Goal: Communication & Community: Ask a question

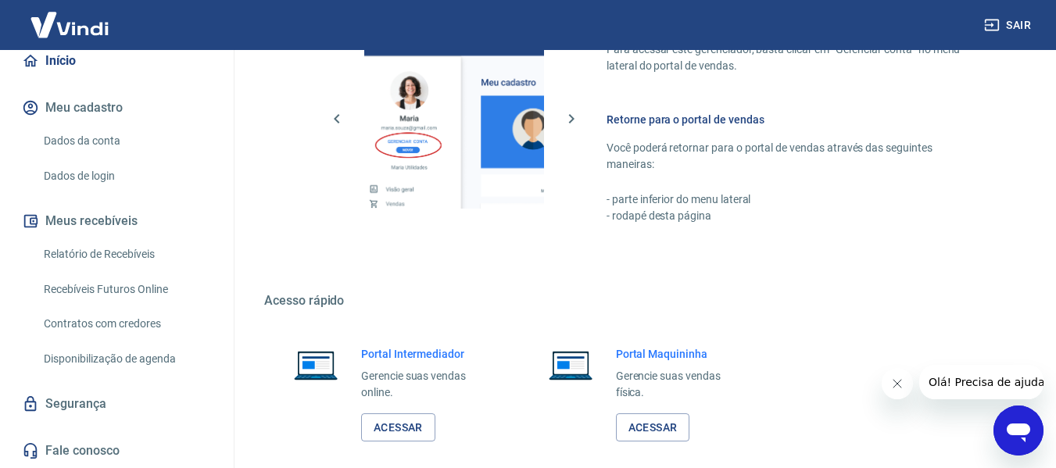
scroll to position [977, 0]
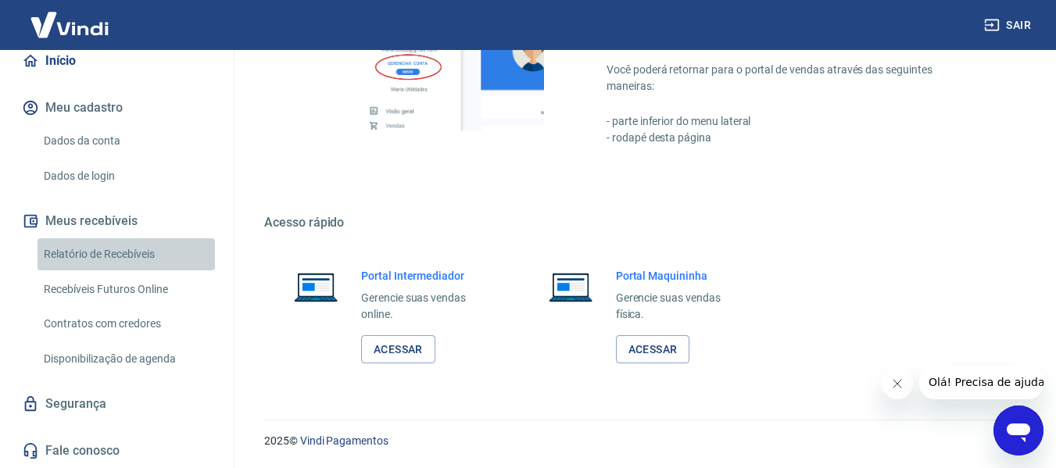
click at [148, 256] on link "Relatório de Recebíveis" at bounding box center [127, 254] width 178 height 32
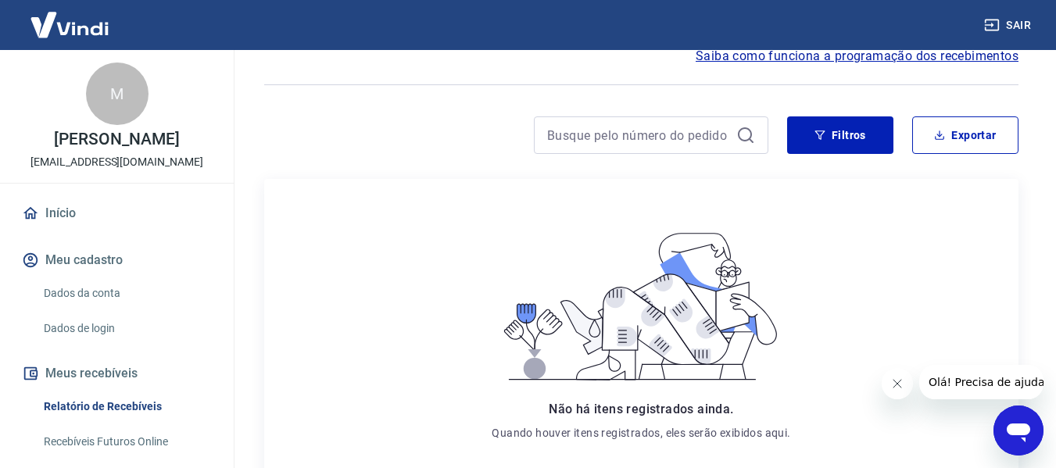
click at [97, 218] on link "Início" at bounding box center [117, 213] width 196 height 34
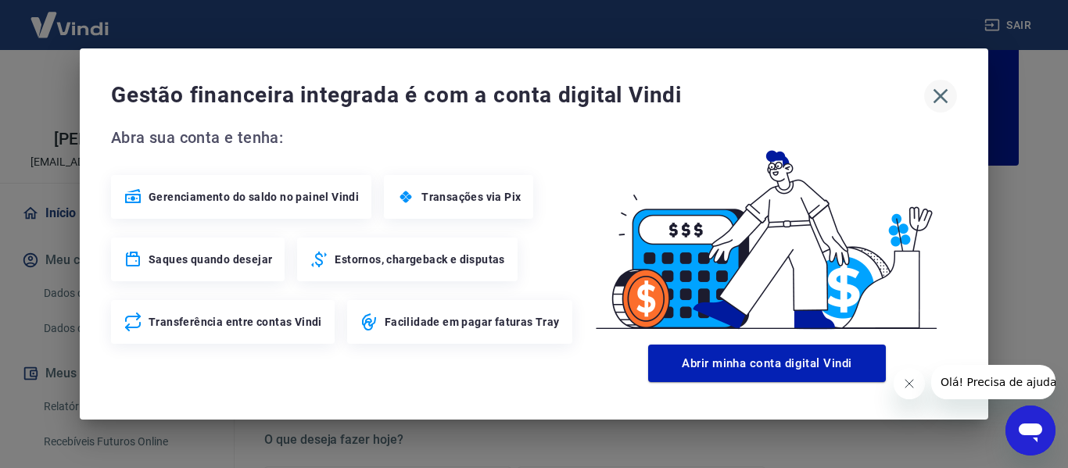
click at [948, 95] on icon "button" at bounding box center [940, 96] width 25 height 25
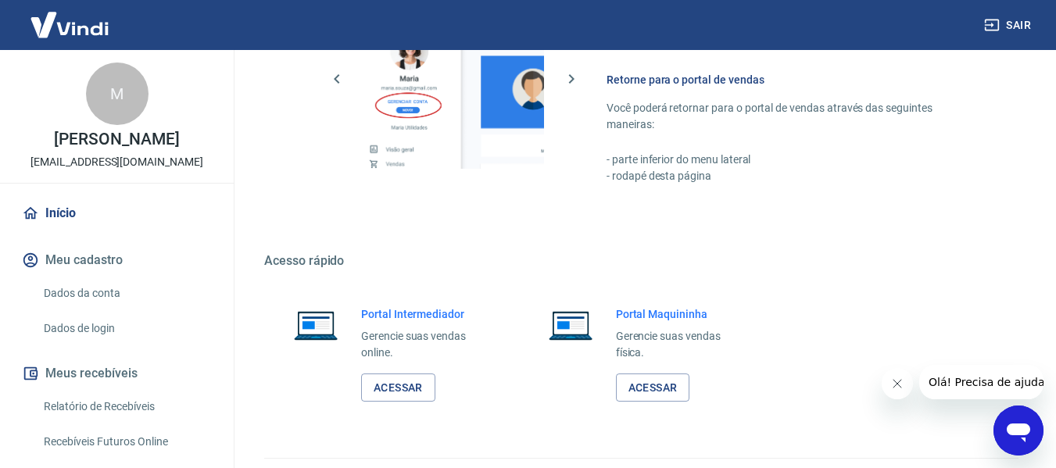
scroll to position [977, 0]
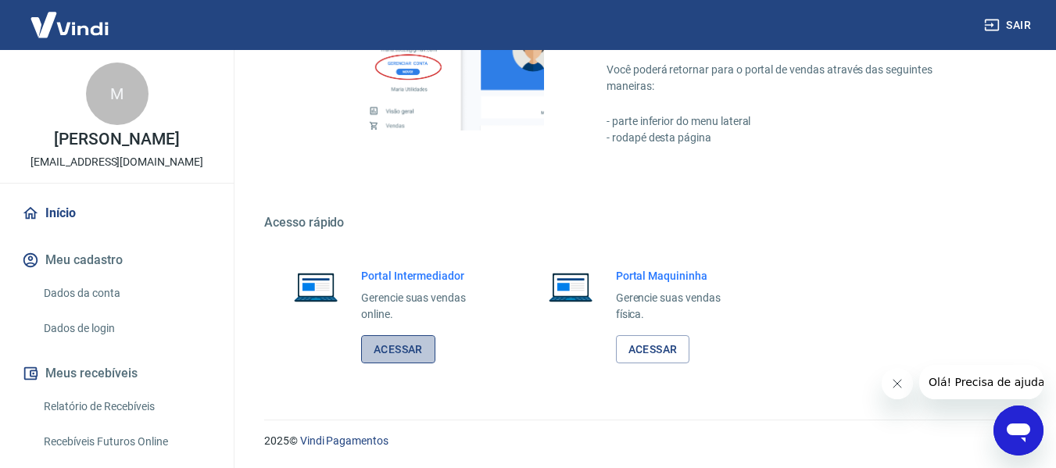
click at [410, 353] on link "Acessar" at bounding box center [398, 349] width 74 height 29
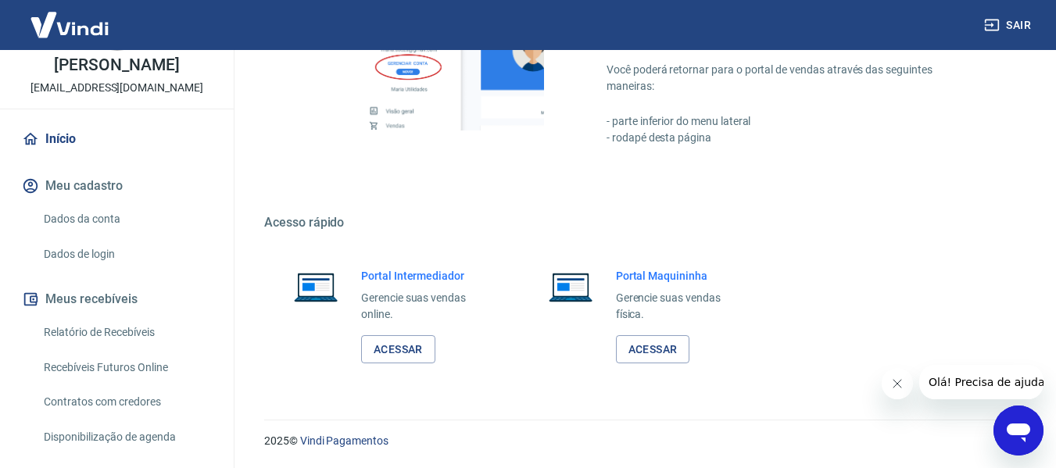
scroll to position [152, 0]
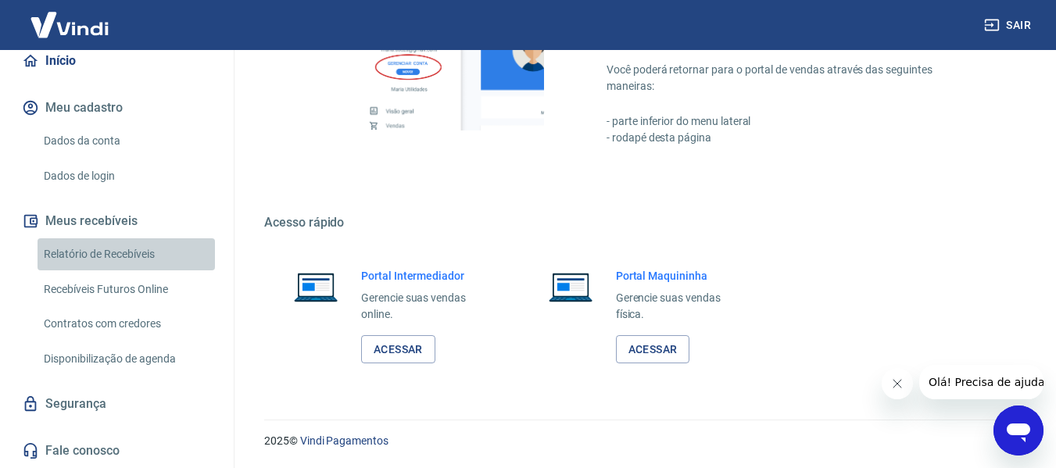
drag, startPoint x: 139, startPoint y: 256, endPoint x: 191, endPoint y: 261, distance: 51.8
click at [139, 256] on link "Relatório de Recebíveis" at bounding box center [127, 254] width 178 height 32
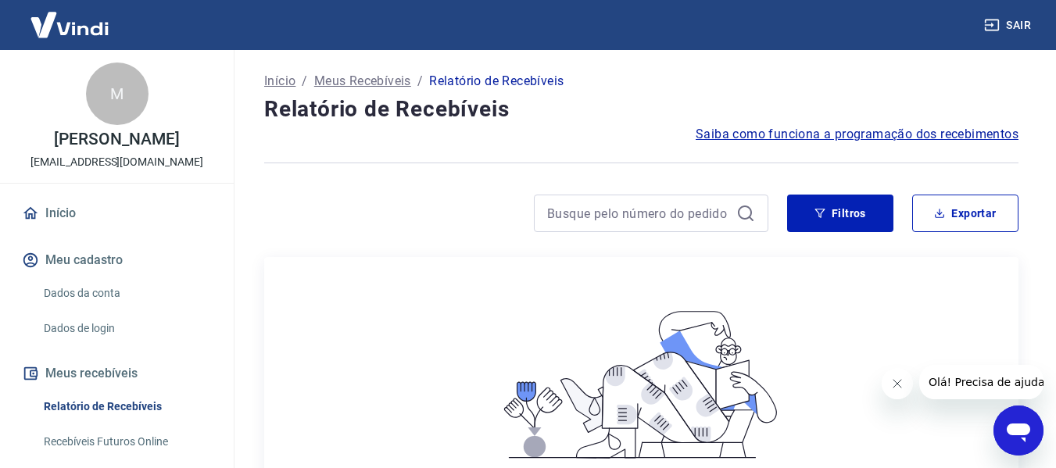
click at [70, 214] on link "Início" at bounding box center [117, 213] width 196 height 34
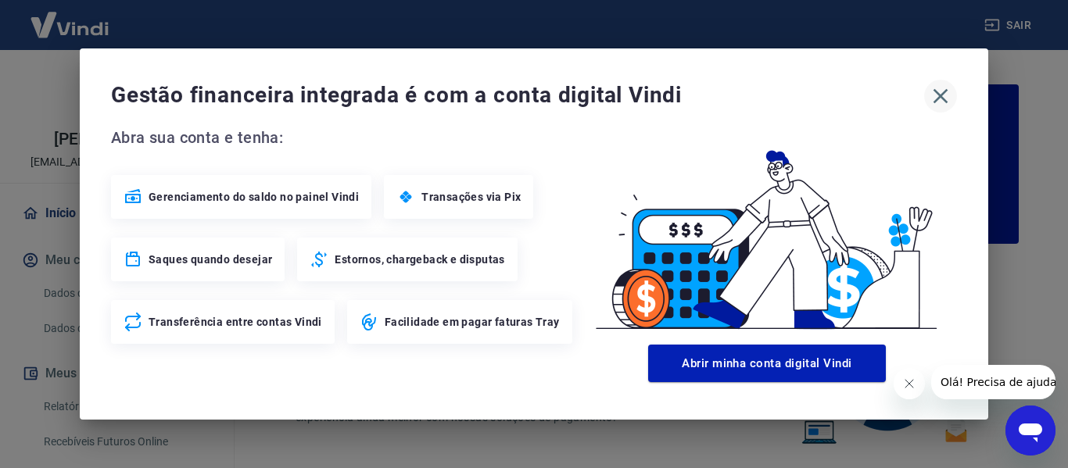
click at [938, 94] on icon "button" at bounding box center [941, 96] width 15 height 15
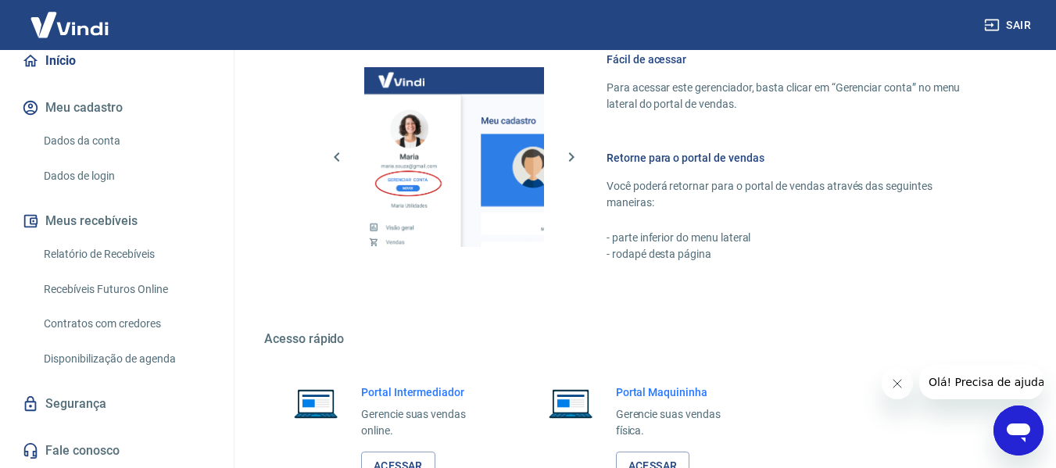
scroll to position [977, 0]
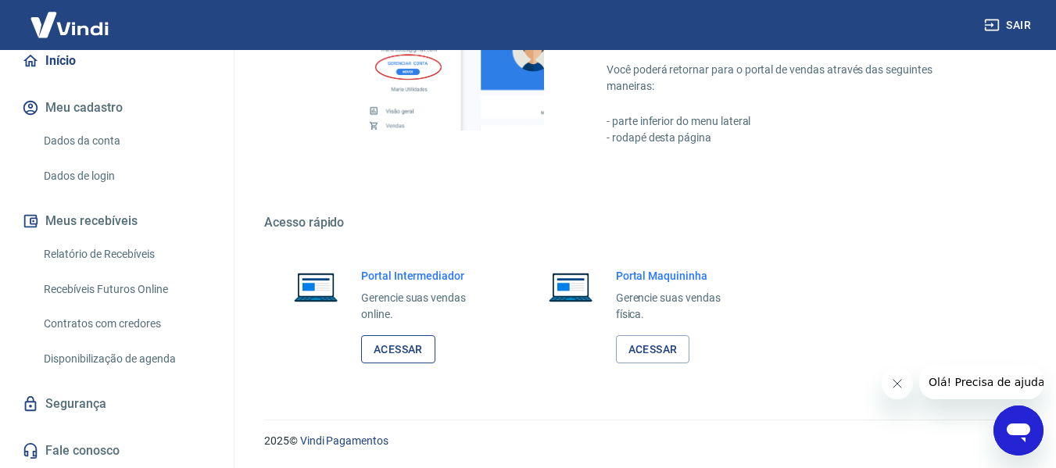
click at [398, 353] on link "Acessar" at bounding box center [398, 349] width 74 height 29
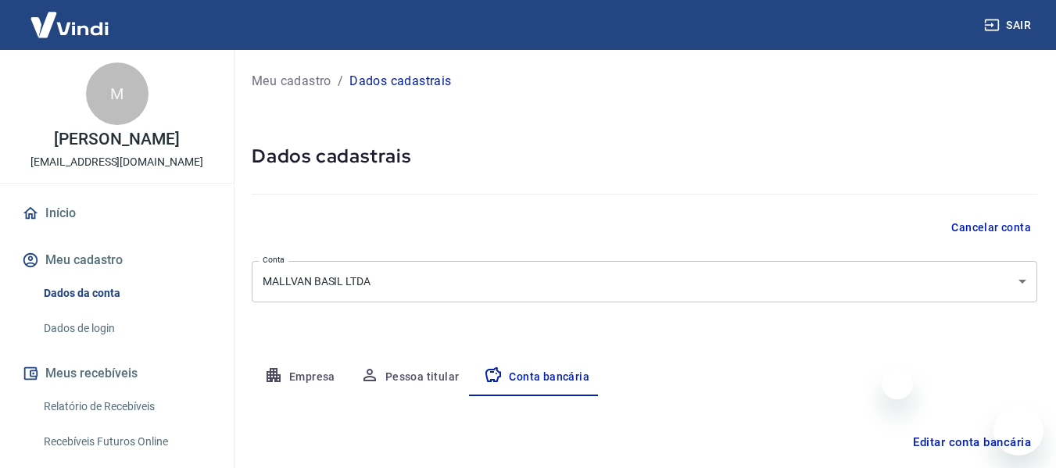
select select "1"
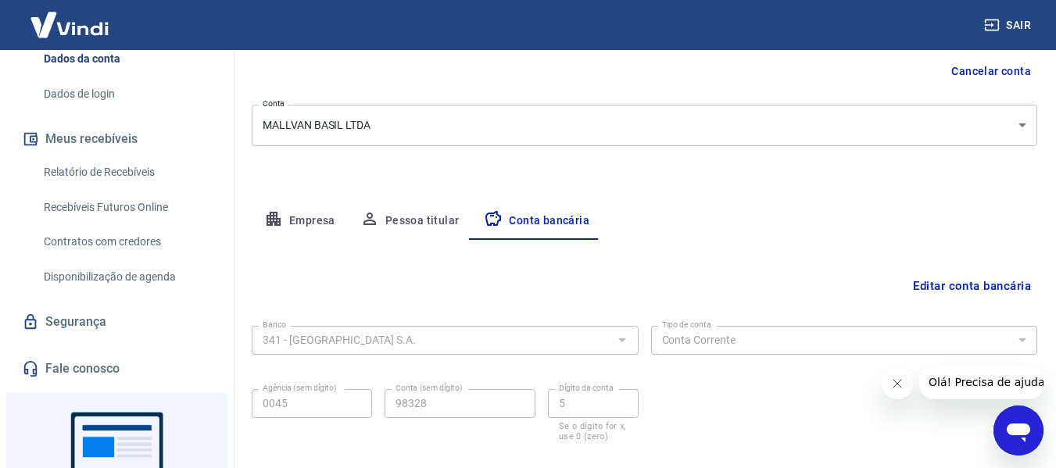
scroll to position [156, 0]
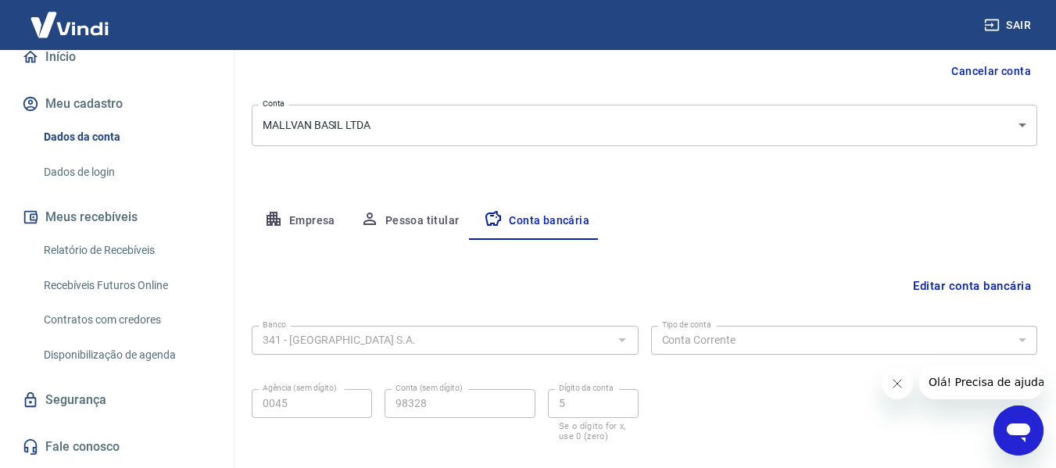
click at [120, 218] on button "Meus recebíveis" at bounding box center [117, 217] width 196 height 34
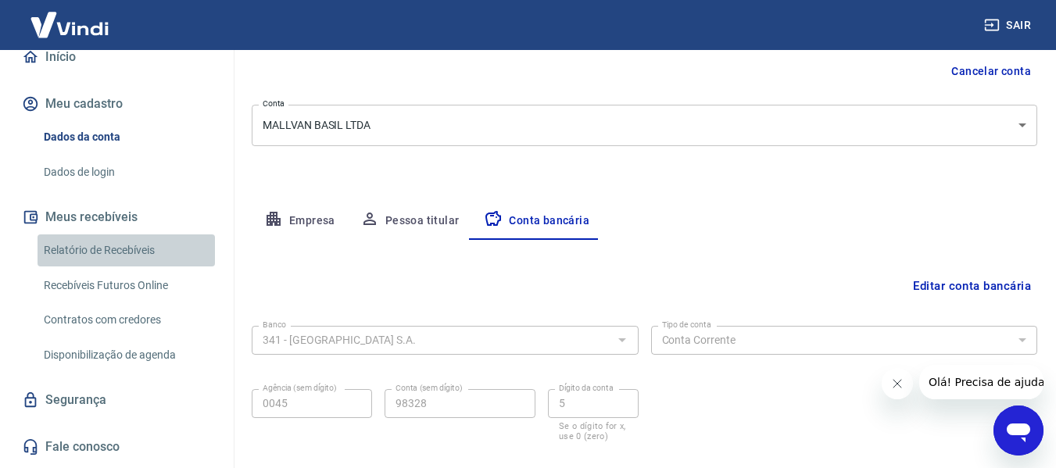
click at [130, 250] on link "Relatório de Recebíveis" at bounding box center [127, 251] width 178 height 32
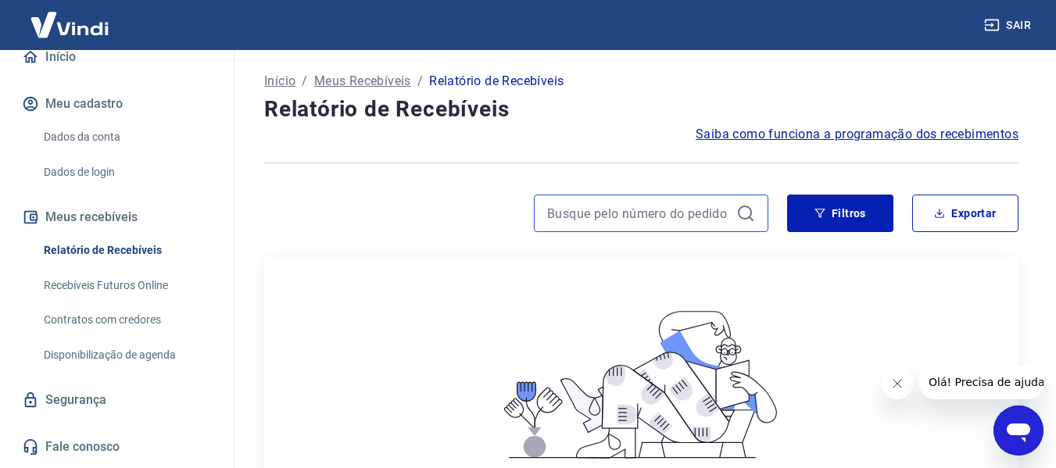
click at [671, 217] on input at bounding box center [638, 213] width 183 height 23
paste input "224660810"
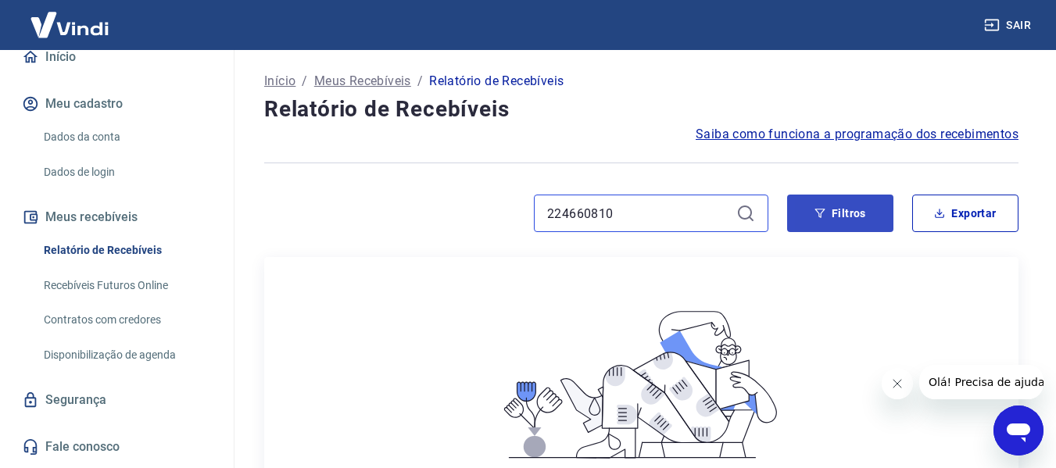
type input "224660810"
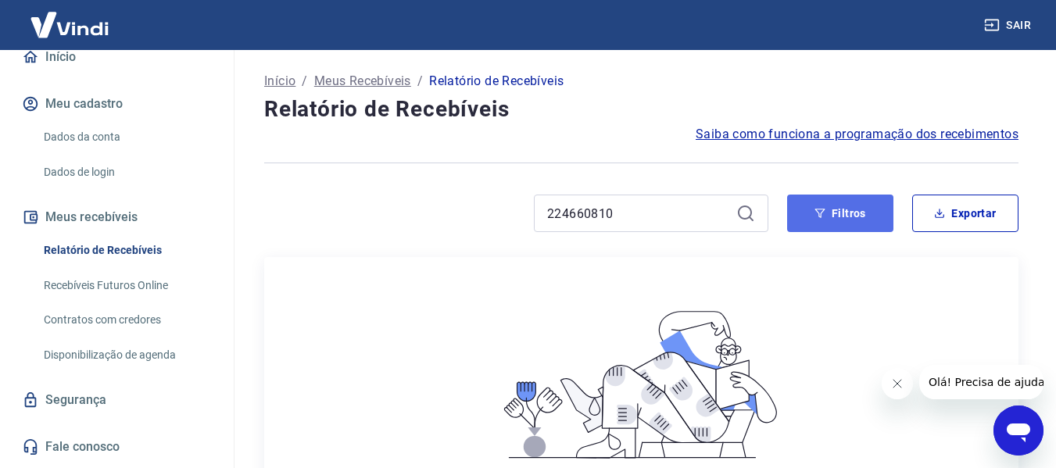
click at [855, 220] on button "Filtros" at bounding box center [840, 214] width 106 height 38
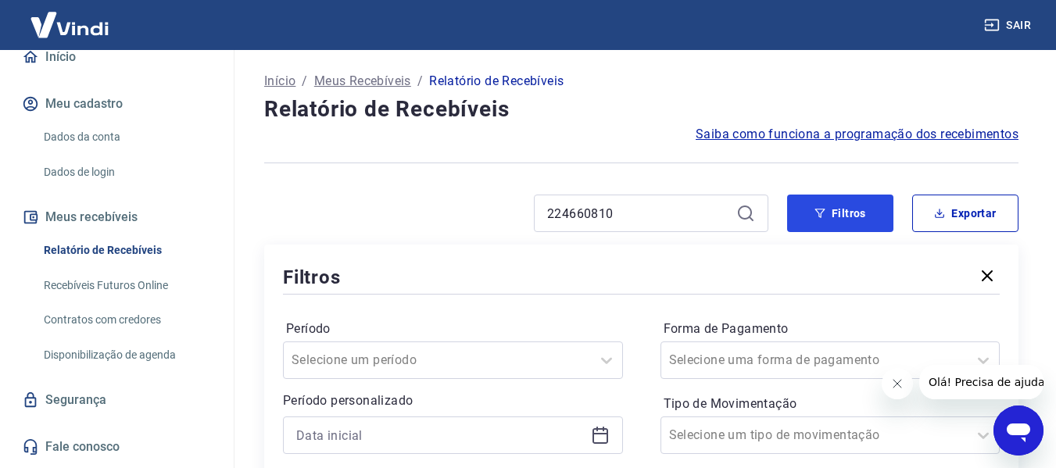
scroll to position [235, 0]
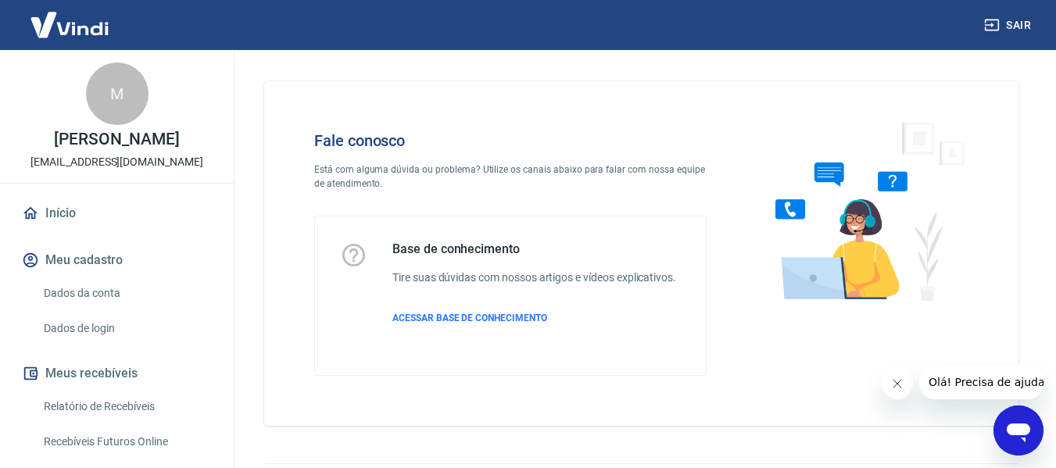
scroll to position [44, 0]
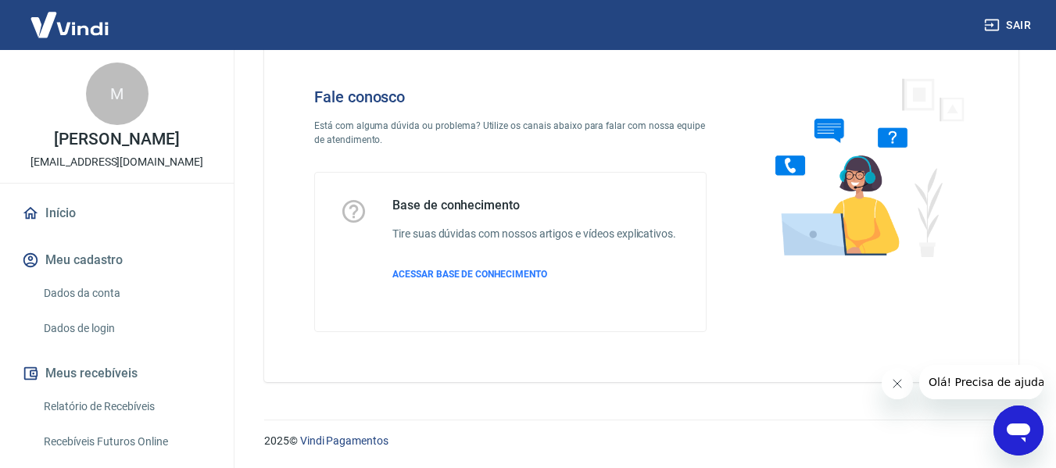
click at [1015, 435] on icon "Abrir janela de mensagens" at bounding box center [1018, 433] width 23 height 19
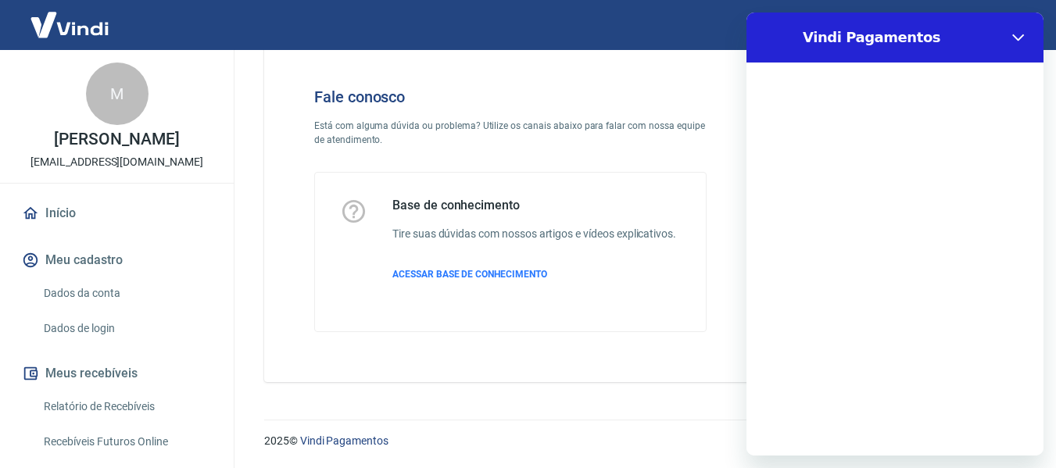
scroll to position [0, 0]
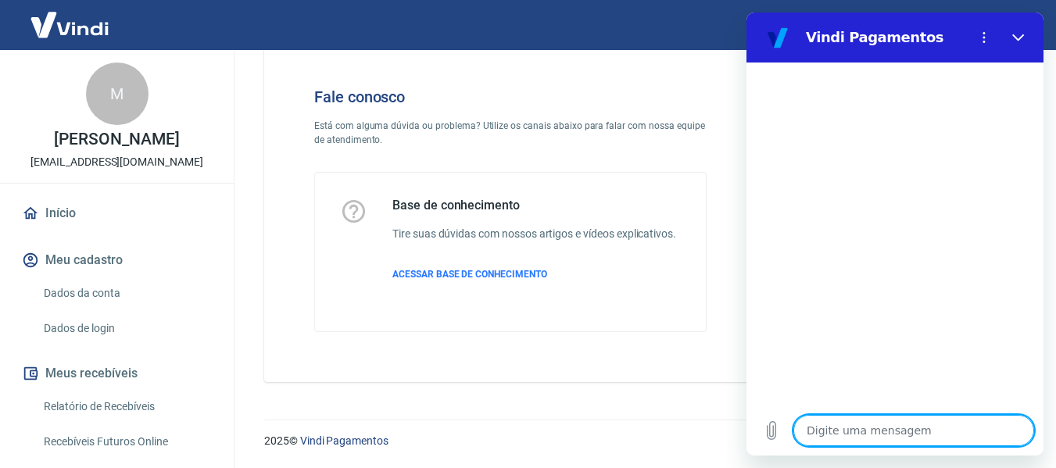
click at [872, 430] on textarea at bounding box center [914, 430] width 241 height 31
type textarea "o"
type textarea "x"
type textarea "oL"
type textarea "x"
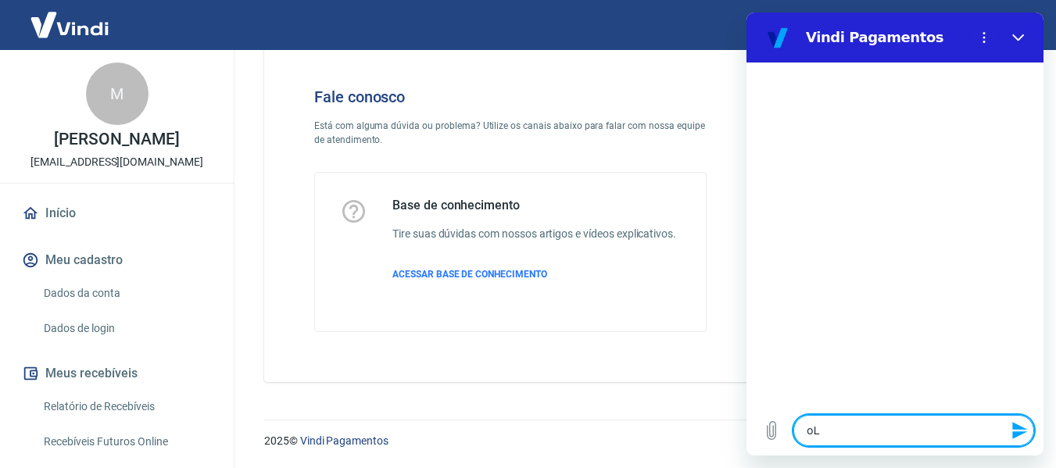
type textarea "o"
type textarea "x"
type textarea "O"
type textarea "x"
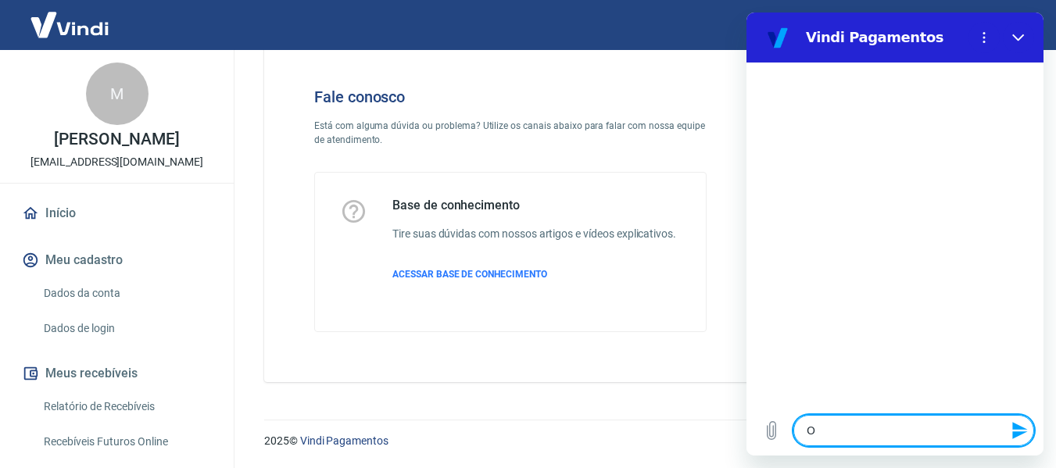
type textarea "Ol"
type textarea "x"
type textarea "Olá"
type textarea "x"
type textarea "Olá,"
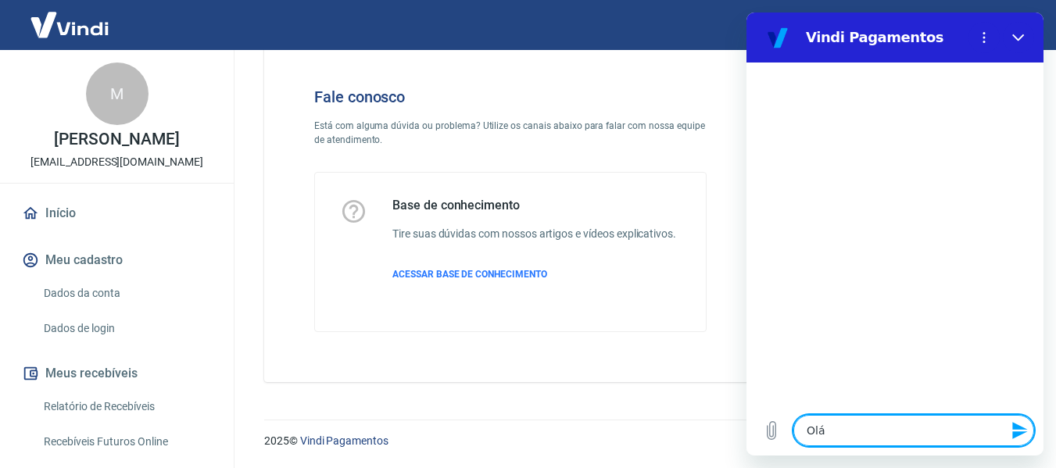
type textarea "x"
type textarea "Olá,"
type textarea "x"
type textarea "Olá, b"
type textarea "x"
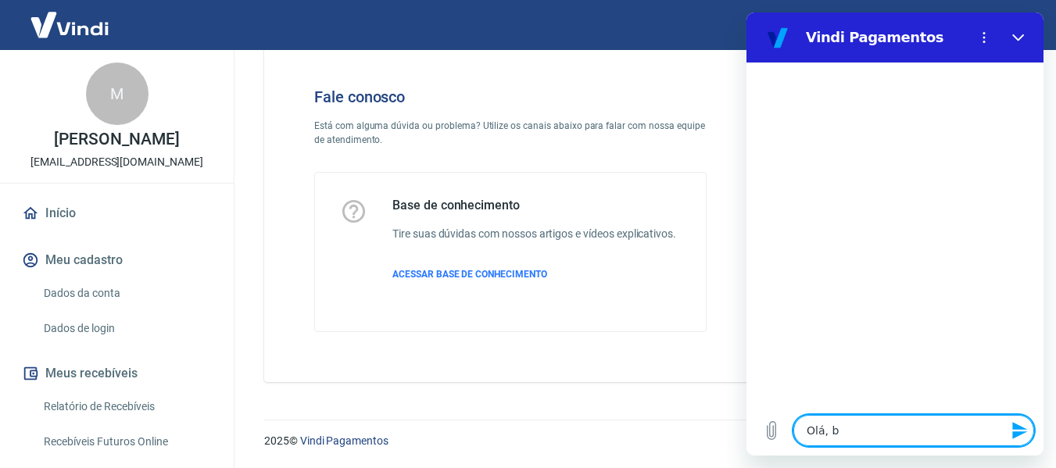
type textarea "Olá, bo"
type textarea "x"
type textarea "Olá, boa"
type textarea "x"
type textarea "Olá, boa"
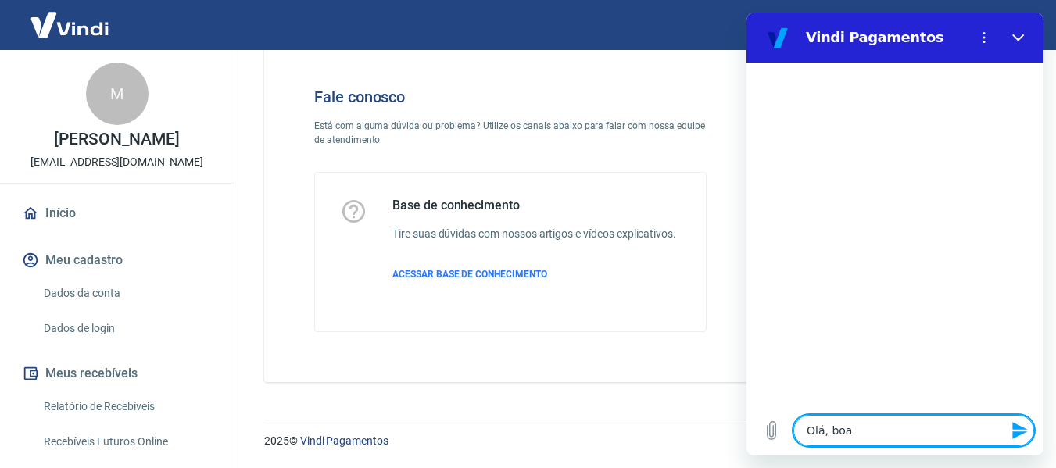
type textarea "x"
type textarea "Olá, boa t"
type textarea "x"
type textarea "Olá, boa ta"
type textarea "x"
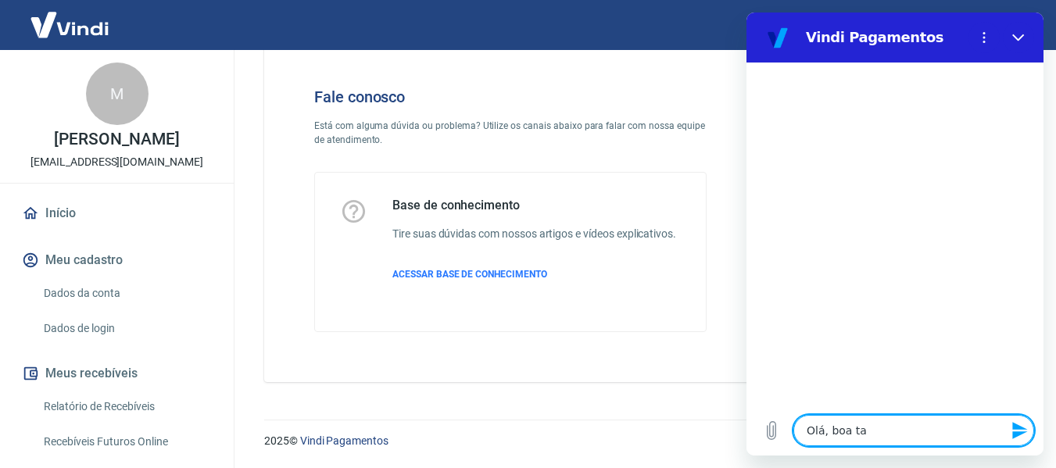
type textarea "Olá, boa tar"
type textarea "x"
type textarea "Olá, boa tard"
type textarea "x"
type textarea "Olá, boa tarde"
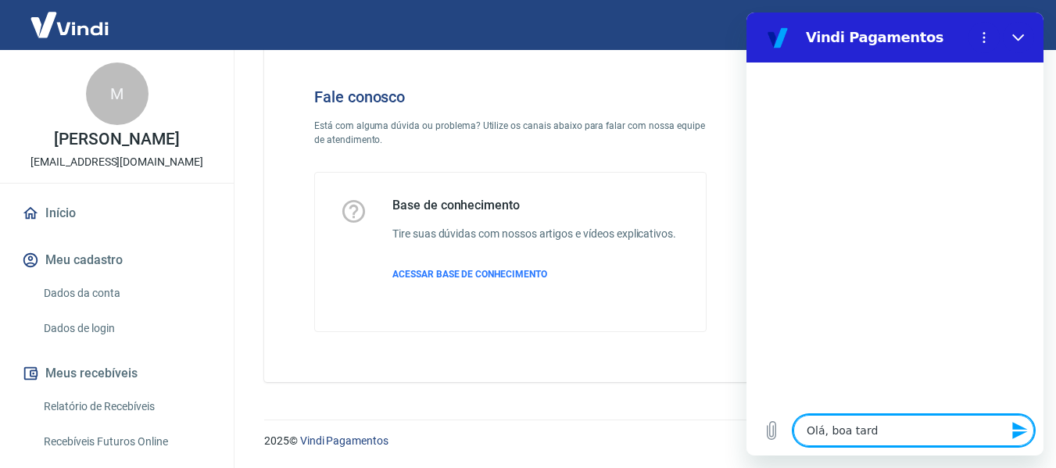
type textarea "x"
type textarea "Olá, boa tarde!"
type textarea "x"
type textarea "Olá, boa tarde!"
type textarea "x"
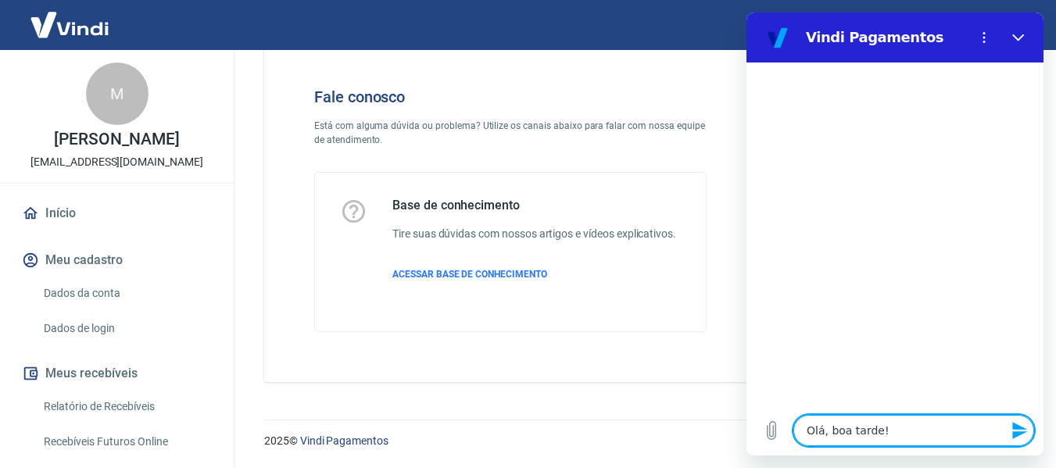
type textarea "Olá, boa tarde! T"
type textarea "x"
type textarea "Olá, boa tarde! Tu"
type textarea "x"
type textarea "Olá, boa tarde! Tud"
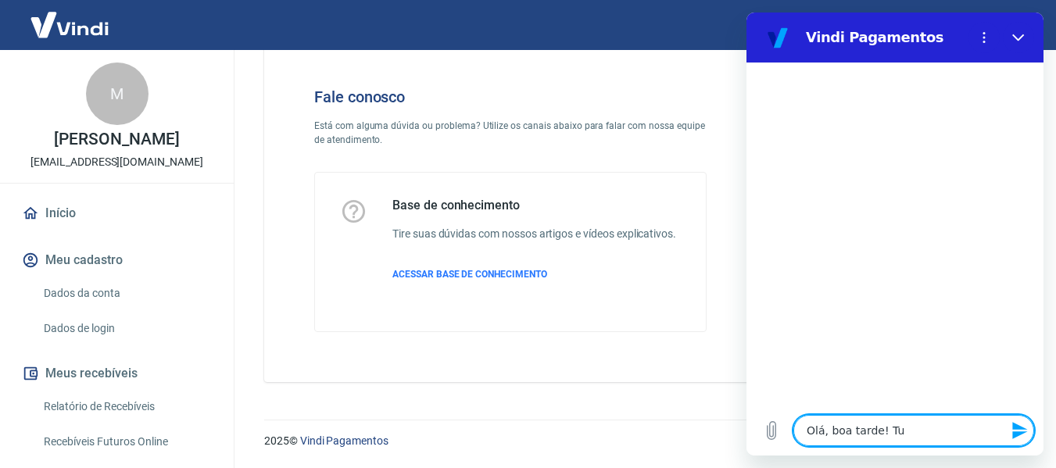
type textarea "x"
type textarea "Olá, boa tarde! Tudo"
type textarea "x"
type textarea "Olá, boa tarde! Tudo"
type textarea "x"
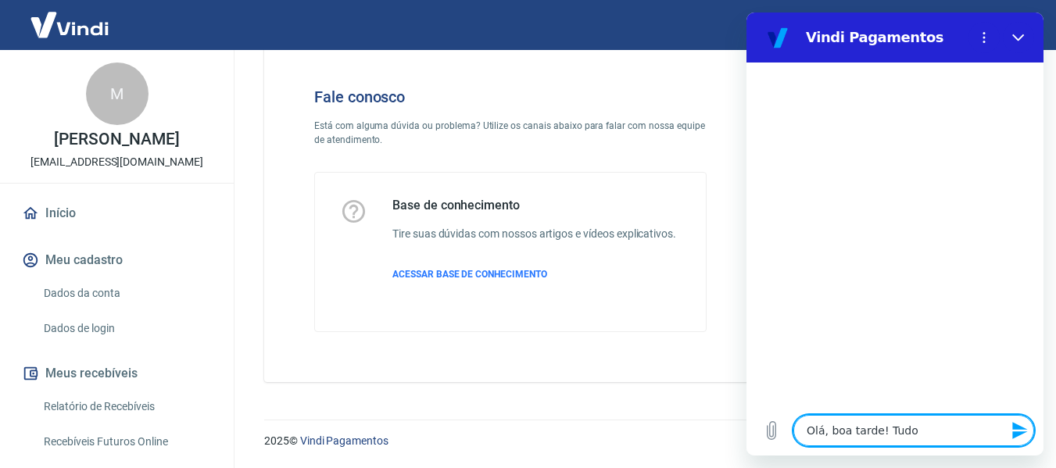
type textarea "Olá, boa tarde! Tudo b"
type textarea "x"
type textarea "Olá, boa tarde! Tudo be"
type textarea "x"
type textarea "Olá, boa tarde! Tudo bem"
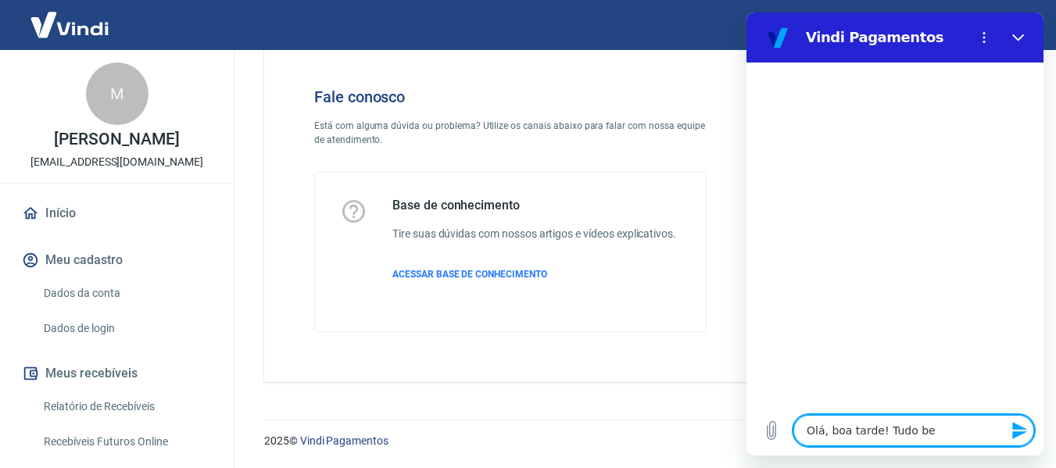
type textarea "x"
type textarea "Olá, boa tarde! Tudo bem?"
type textarea "x"
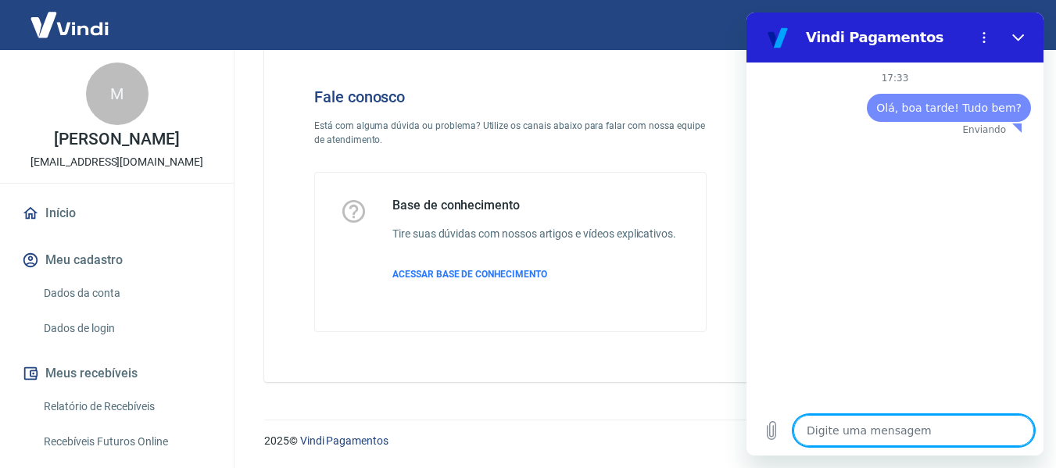
type textarea "x"
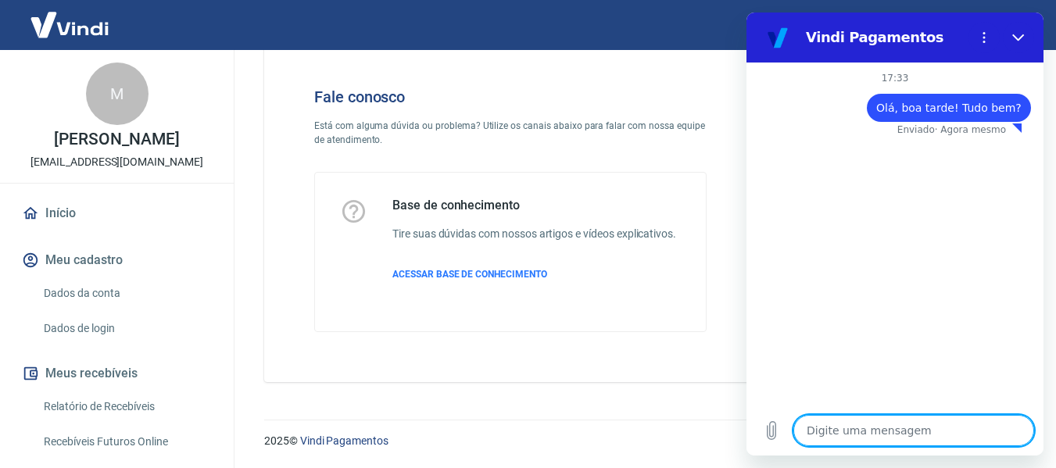
type textarea "E"
type textarea "x"
type textarea "Eu"
type textarea "x"
type textarea "Eu"
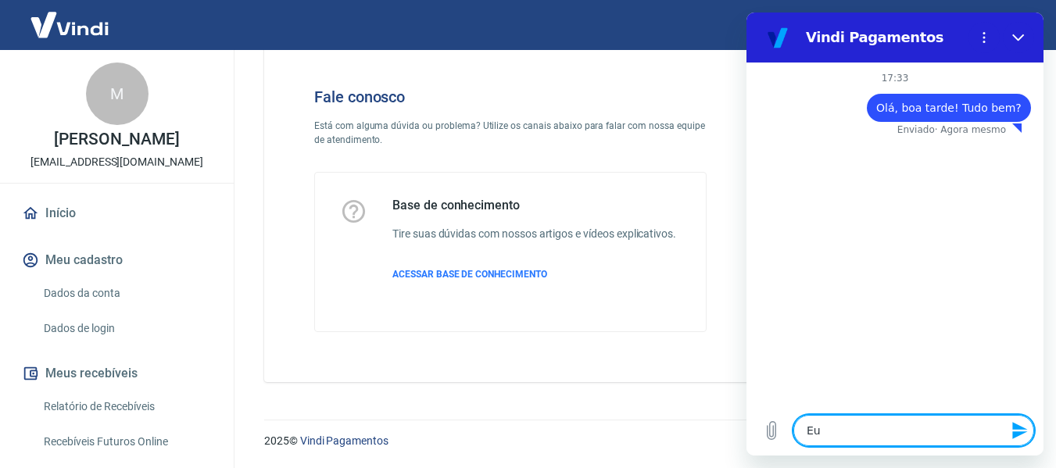
type textarea "x"
type textarea "Eu c"
type textarea "x"
type textarea "Eu co"
type textarea "x"
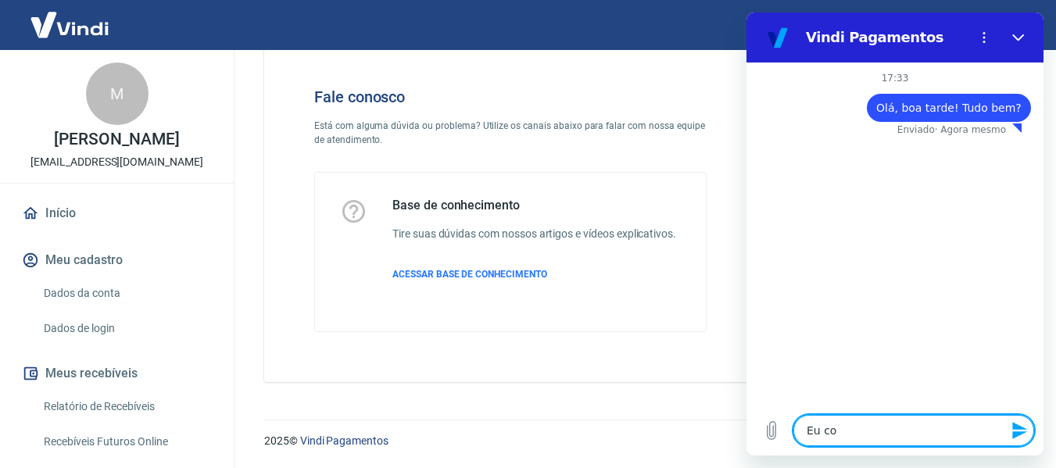
type textarea "Eu con"
type textarea "x"
type textarea "Eu cons"
type textarea "x"
type textarea "Eu consi"
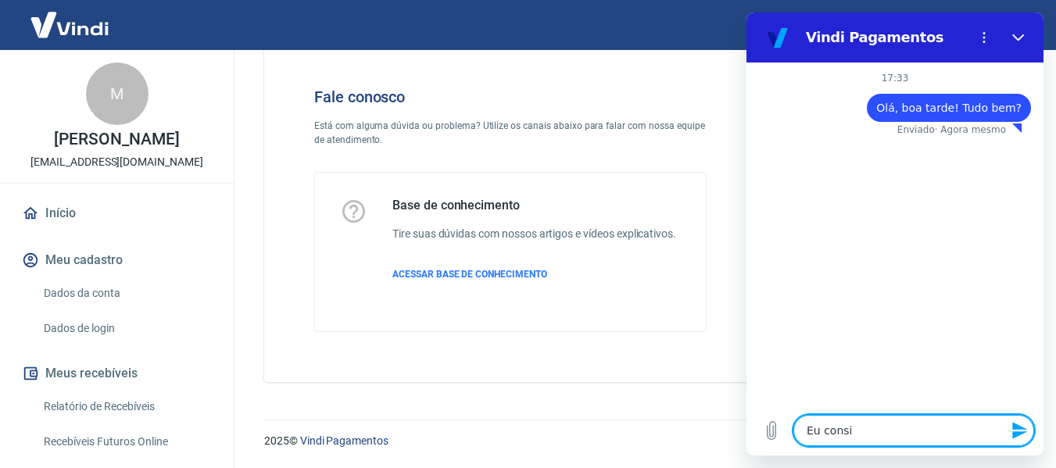
type textarea "x"
type textarea "Eu consig"
type textarea "x"
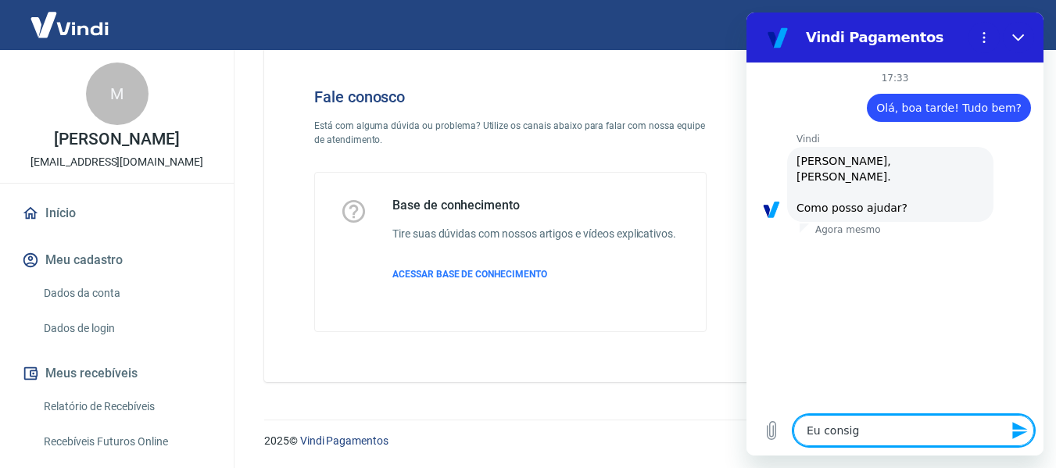
type textarea "Eu consigo"
type textarea "x"
type textarea "Eu consigo"
type textarea "x"
type textarea "Eu consigo f"
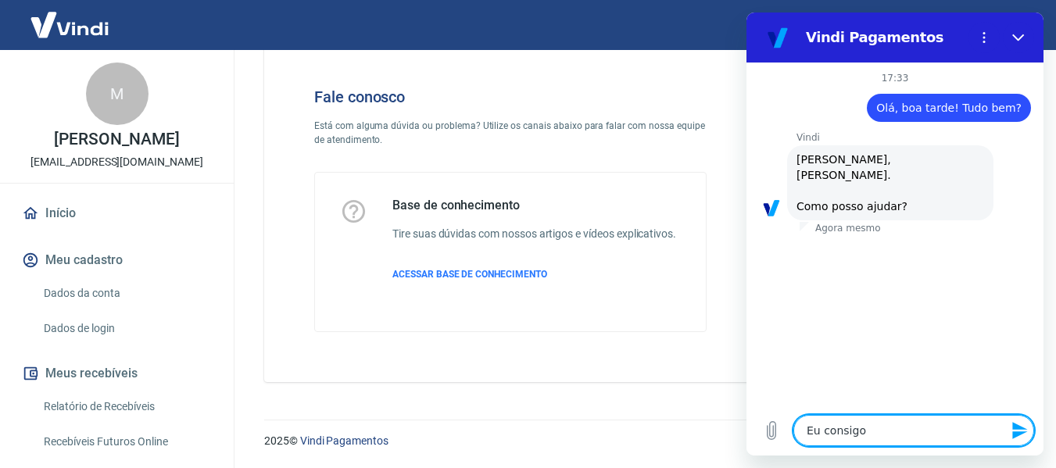
type textarea "x"
type textarea "Eu consigo fa"
type textarea "x"
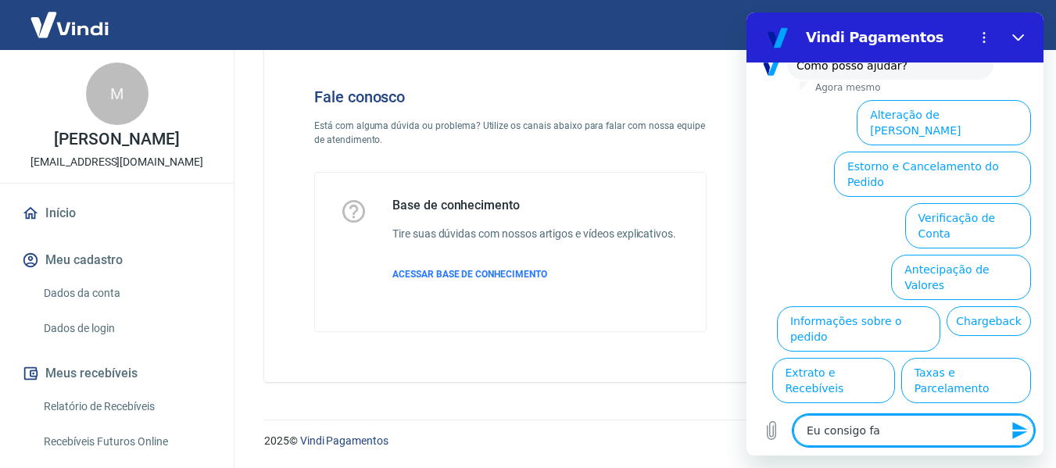
type textarea "Eu consigo faz"
type textarea "x"
type textarea "Eu consigo faze"
type textarea "x"
type textarea "Eu consigo fazer"
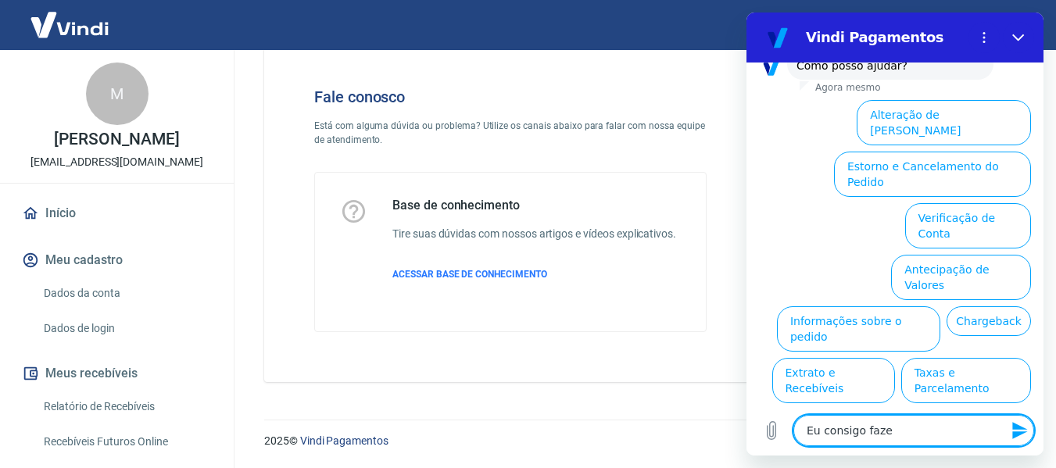
type textarea "x"
type textarea "Eu consigo fazer"
type textarea "x"
type textarea "Eu consigo fazer u"
type textarea "x"
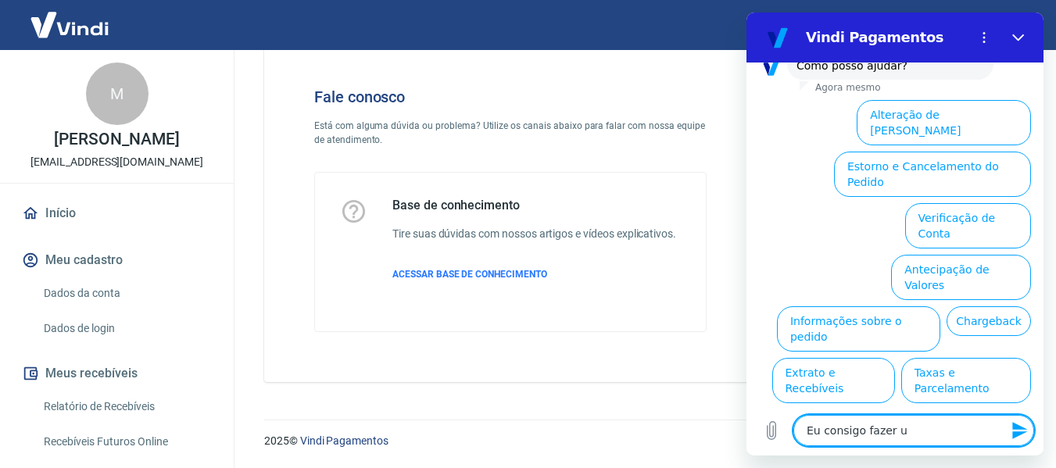
type textarea "Eu consigo fazer um"
type textarea "x"
type textarea "Eu consigo fazer um"
type textarea "x"
type textarea "Eu consigo fazer um t"
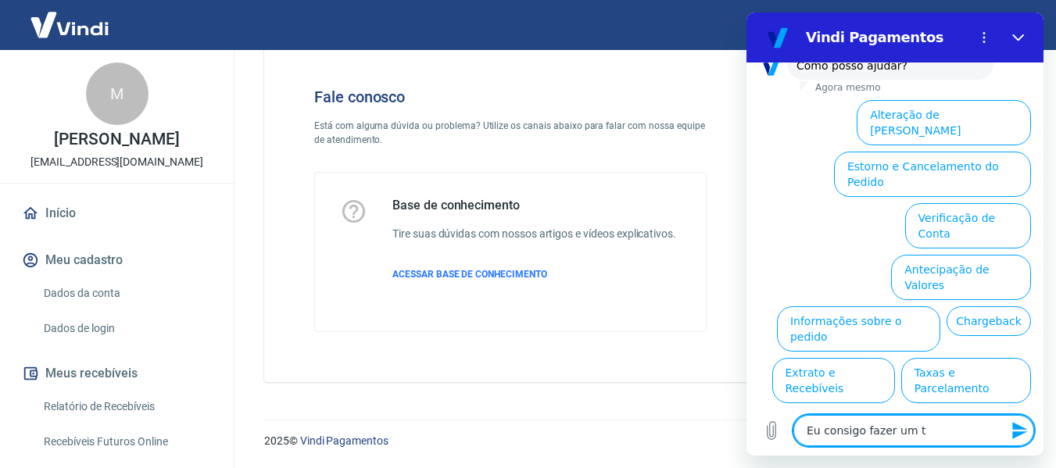
type textarea "x"
type textarea "Eu consigo fazer um te"
type textarea "x"
type textarea "Eu consigo fazer um tes"
type textarea "x"
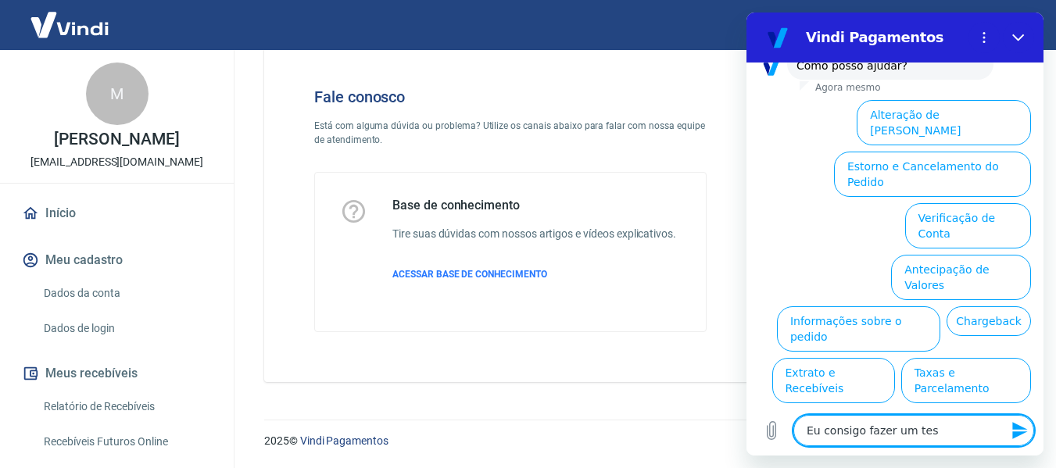
type textarea "Eu consigo fazer um test"
type textarea "x"
type textarea "Eu consigo fazer um teste"
type textarea "x"
type textarea "Eu consigo fazer um teste"
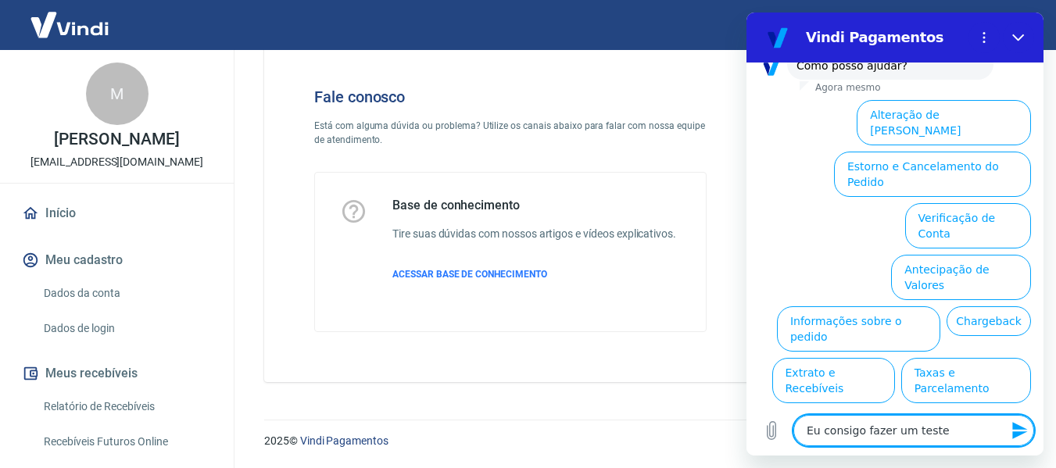
type textarea "x"
type textarea "Eu consigo fazer um teste d"
type textarea "x"
type textarea "Eu consigo fazer um teste de"
type textarea "x"
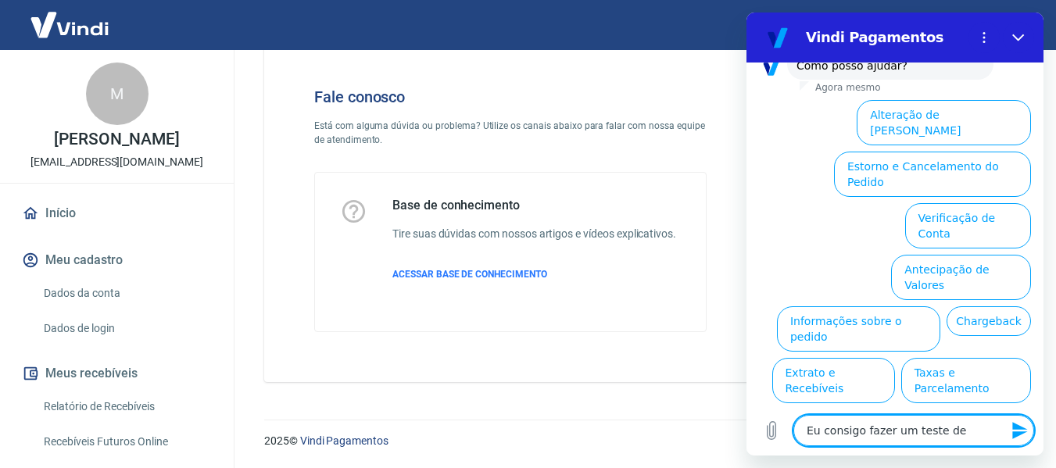
type textarea "Eu consigo fazer um teste de"
type textarea "x"
type textarea "Eu consigo fazer um teste de v"
type textarea "x"
type textarea "Eu consigo fazer um teste de ve"
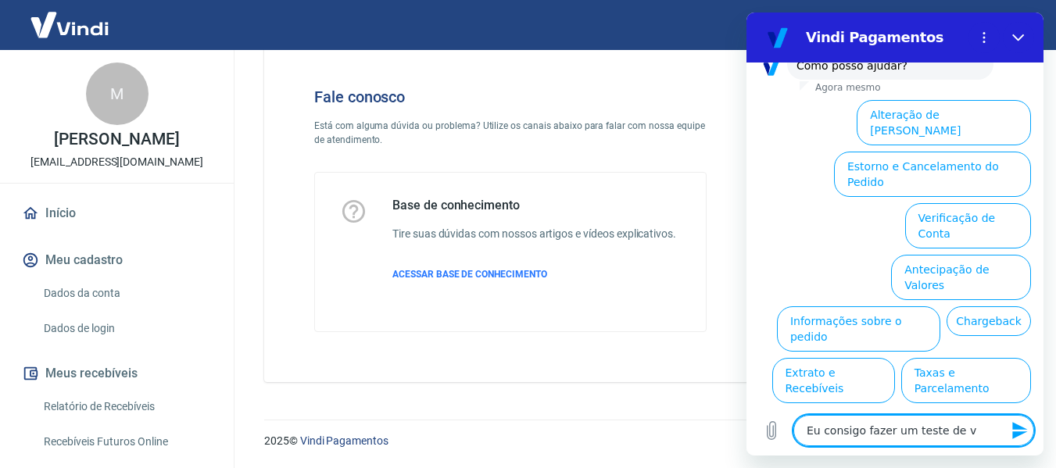
type textarea "x"
type textarea "Eu consigo fazer um teste de ven"
type textarea "x"
type textarea "Eu consigo fazer um teste de vend"
type textarea "x"
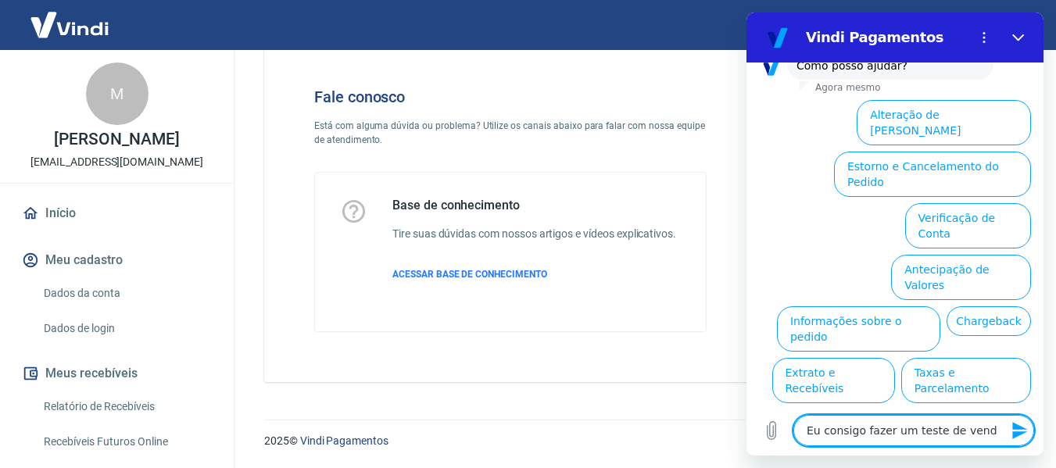
type textarea "Eu consigo fazer um teste de venda"
type textarea "x"
type textarea "Eu consigo fazer um teste de venda,"
type textarea "x"
type textarea "Eu consigo fazer um teste de venda,"
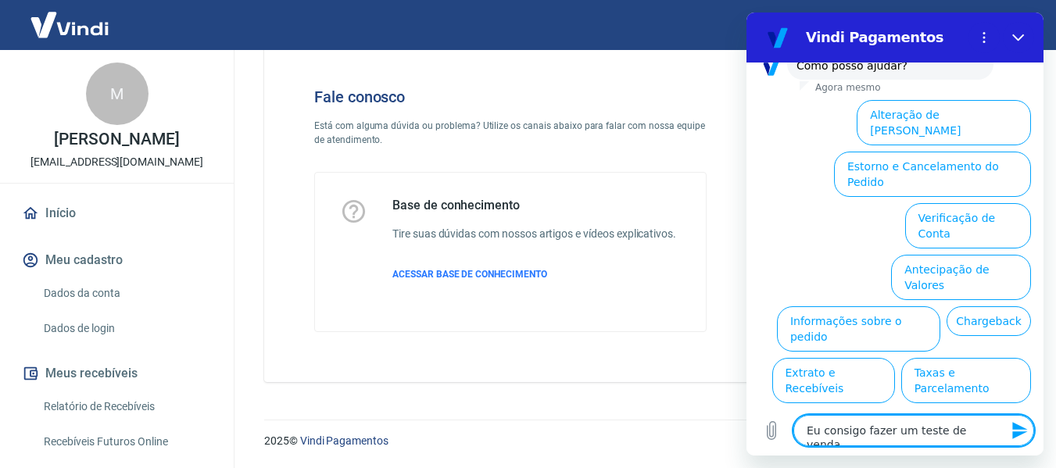
type textarea "x"
type textarea "Eu consigo fazer um teste de venda, c"
type textarea "x"
type textarea "Eu consigo fazer um teste de venda, co"
type textarea "x"
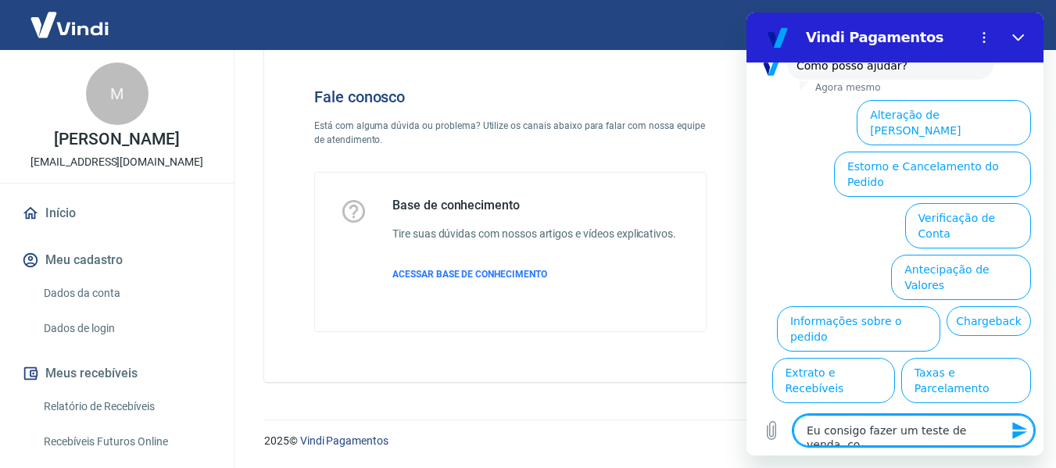
type textarea "Eu consigo fazer um teste de venda, com"
type textarea "x"
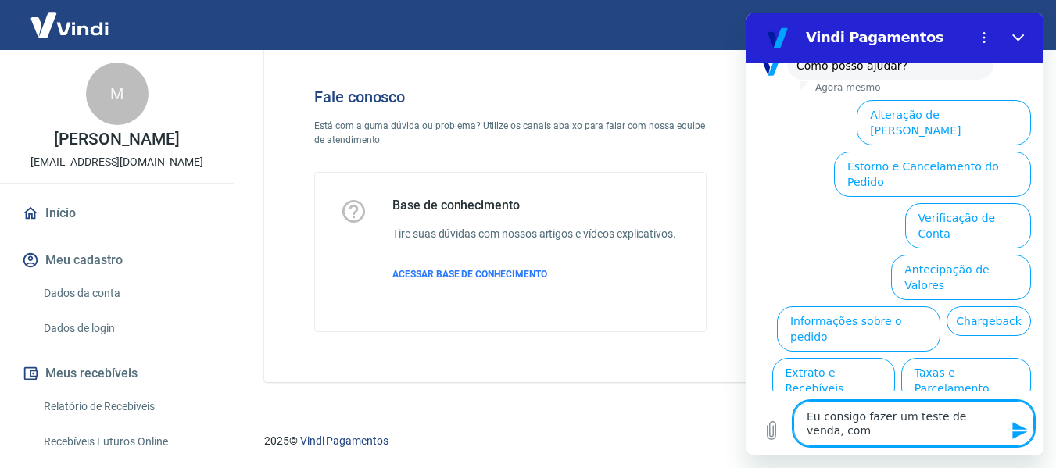
type textarea "Eu consigo fazer um teste de venda, com"
type textarea "x"
type textarea "Eu consigo fazer um teste de venda, com b"
type textarea "x"
type textarea "Eu consigo fazer um teste de venda, com bo"
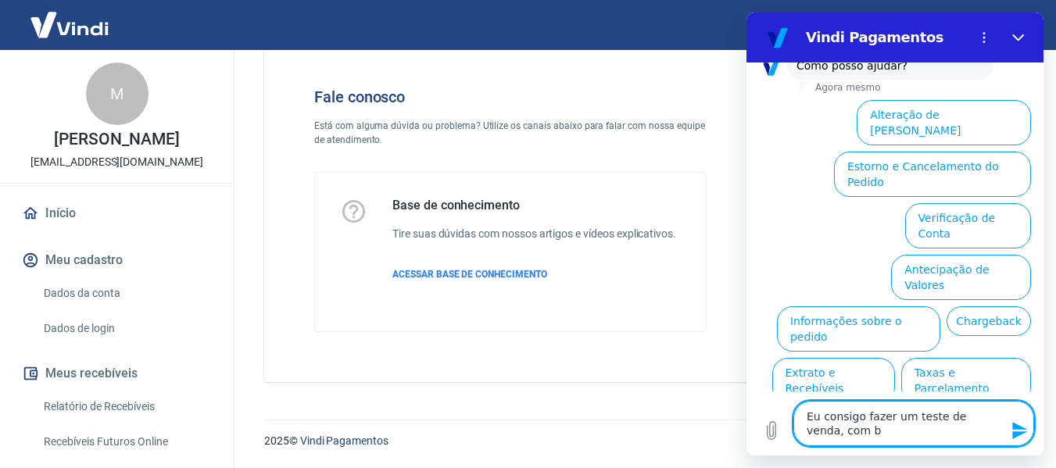
type textarea "x"
type textarea "Eu consigo fazer um teste de venda, com bol"
type textarea "x"
type textarea "Eu consigo fazer um teste de venda, com bole"
type textarea "x"
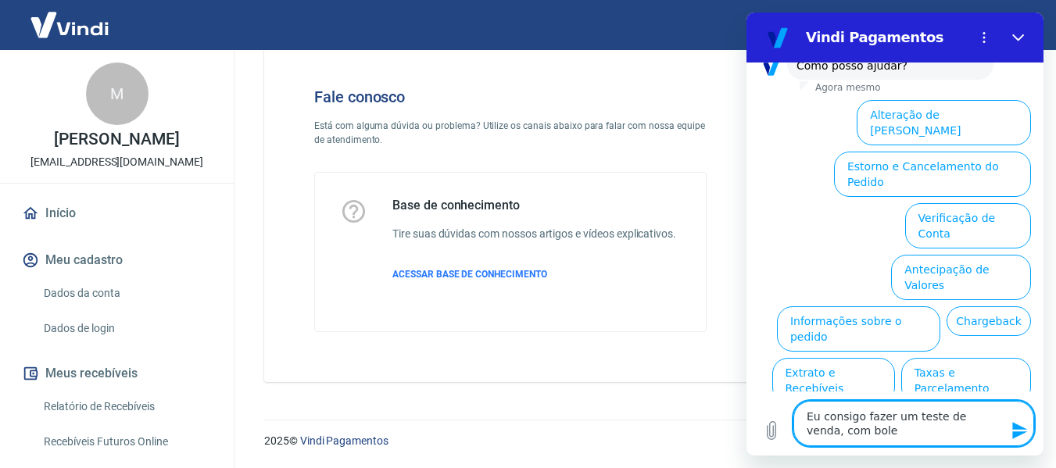
type textarea "Eu consigo fazer um teste de venda, com bolet"
type textarea "x"
type textarea "Eu consigo fazer um teste de venda, com boleto"
type textarea "x"
type textarea "Eu consigo fazer um teste de venda, com boleto"
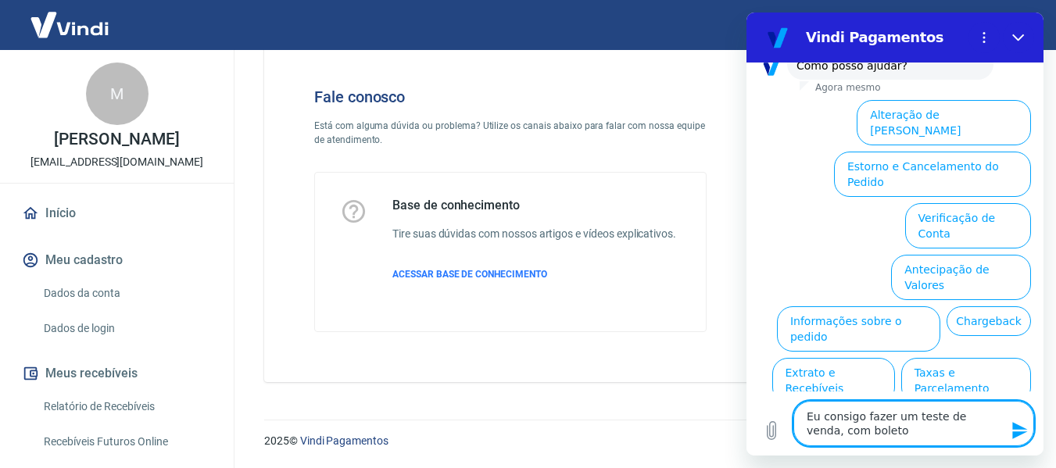
type textarea "x"
type textarea "Eu consigo fazer um teste de venda, com boleto e"
type textarea "x"
type textarea "Eu consigo fazer um teste de venda, com boleto e"
type textarea "x"
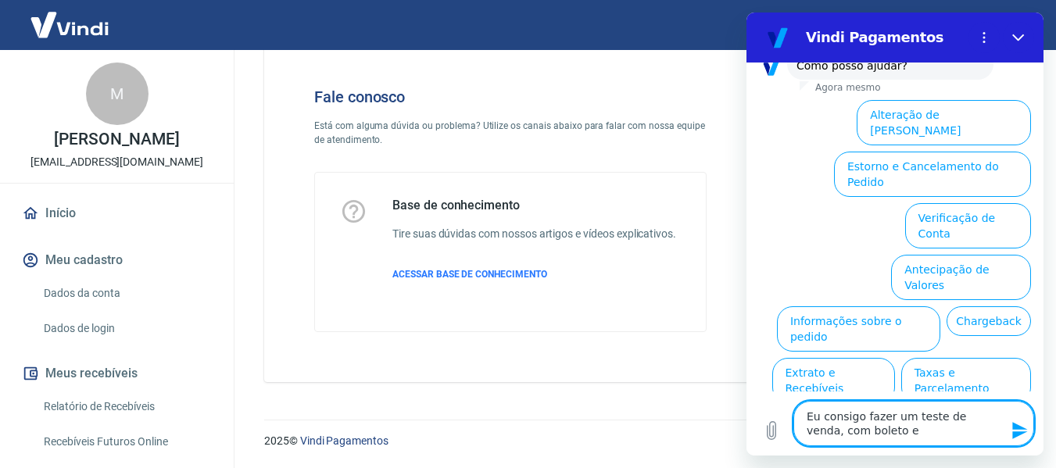
type textarea "Eu consigo fazer um teste de venda, com boleto e p"
type textarea "x"
type textarea "Eu consigo fazer um teste de venda, com boleto e pi"
type textarea "x"
type textarea "Eu consigo fazer um teste de venda, com boleto e pix"
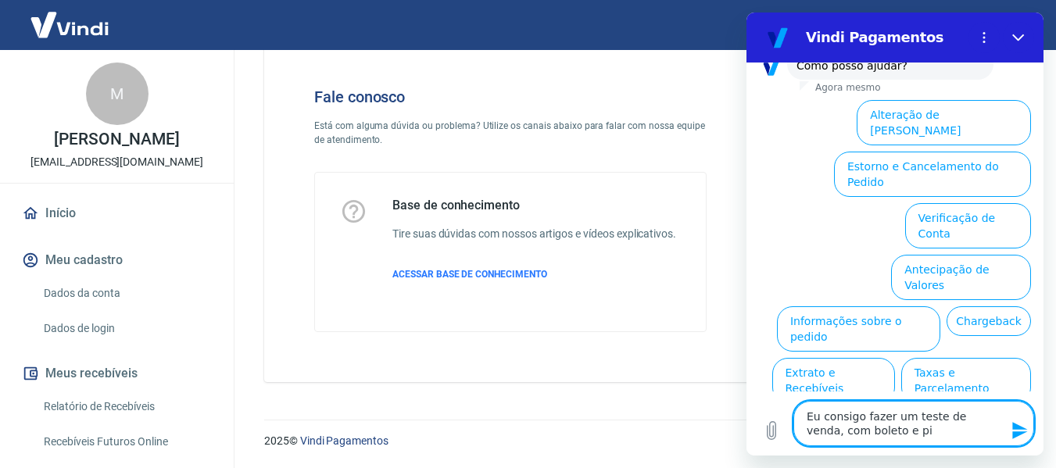
type textarea "x"
type textarea "Eu consigo fazer um teste de venda, com boleto e pix?"
type textarea "x"
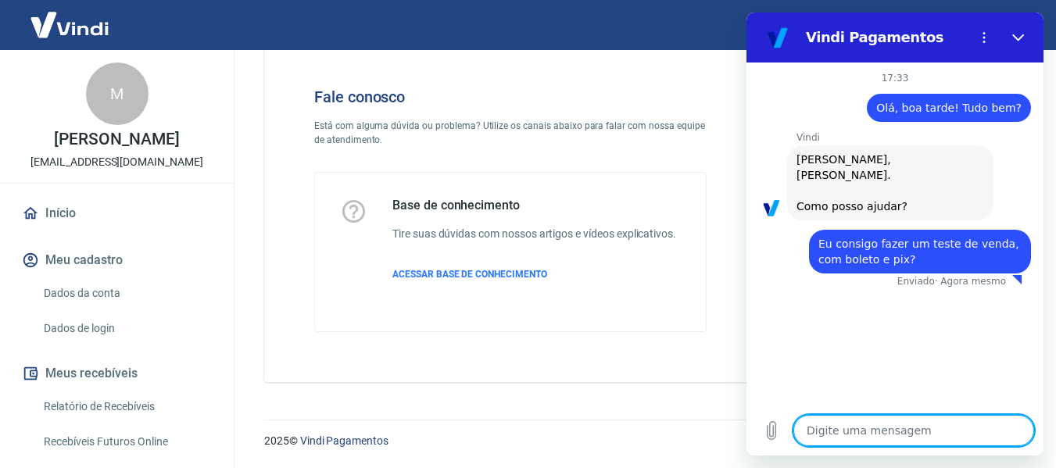
type textarea "x"
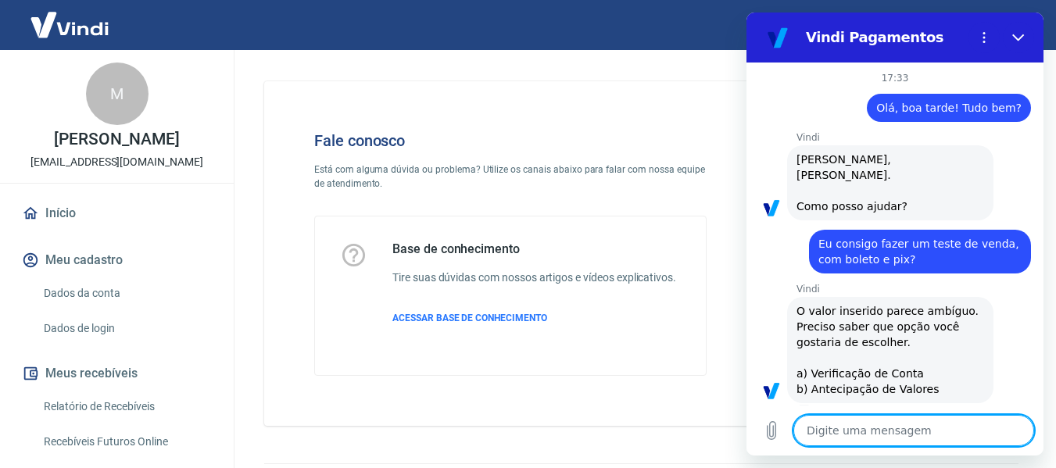
scroll to position [44, 0]
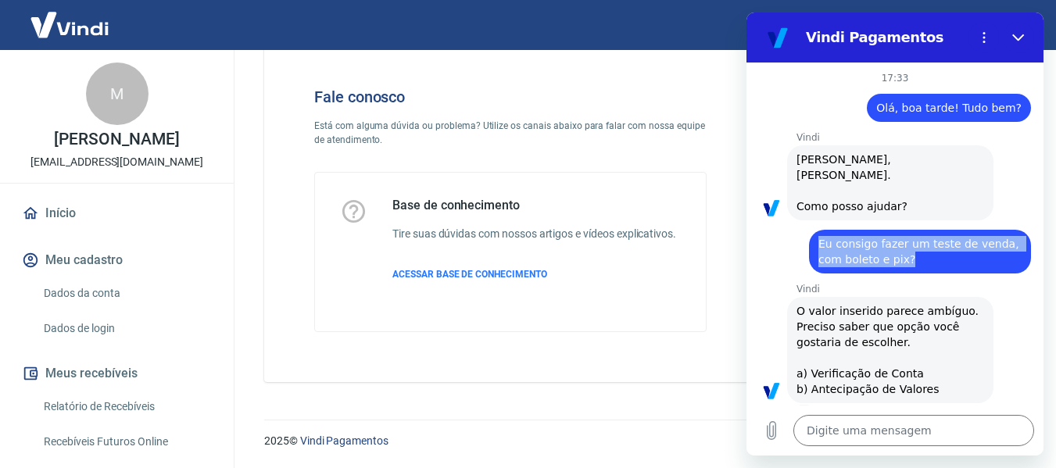
drag, startPoint x: 882, startPoint y: 246, endPoint x: 807, endPoint y: 227, distance: 77.6
click at [807, 227] on div "diz: Eu consigo fazer um teste de venda, com boleto e pix?" at bounding box center [889, 247] width 285 height 53
copy span "Eu consigo fazer um teste de venda, com boleto e pix?"
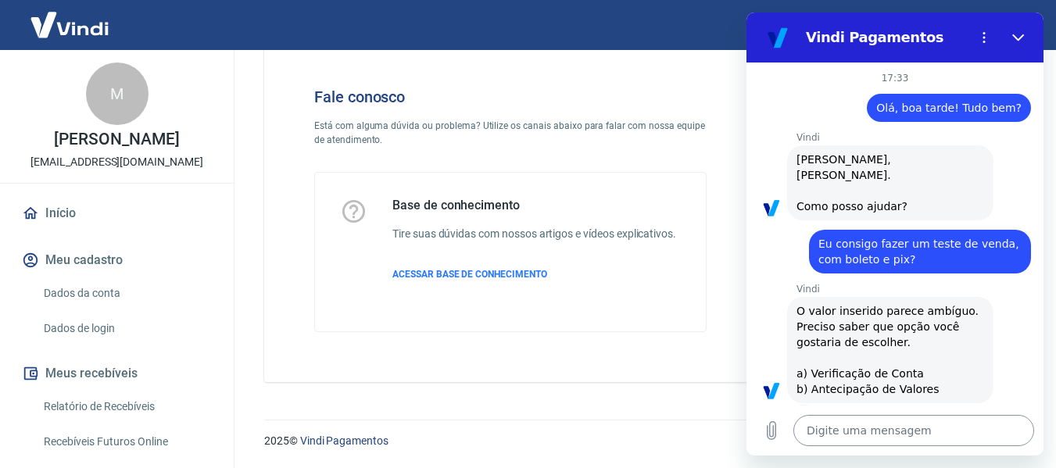
click at [862, 432] on textarea at bounding box center [914, 430] width 241 height 31
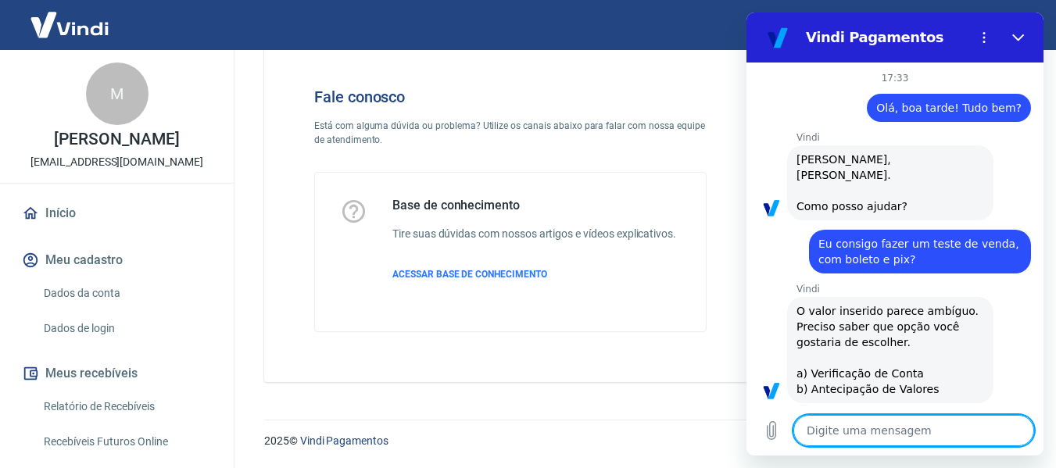
paste textarea "Eu consigo fazer um teste de venda, com boleto e pix?"
type textarea "Eu consigo fazer um teste de venda, com boleto e pix?"
type textarea "x"
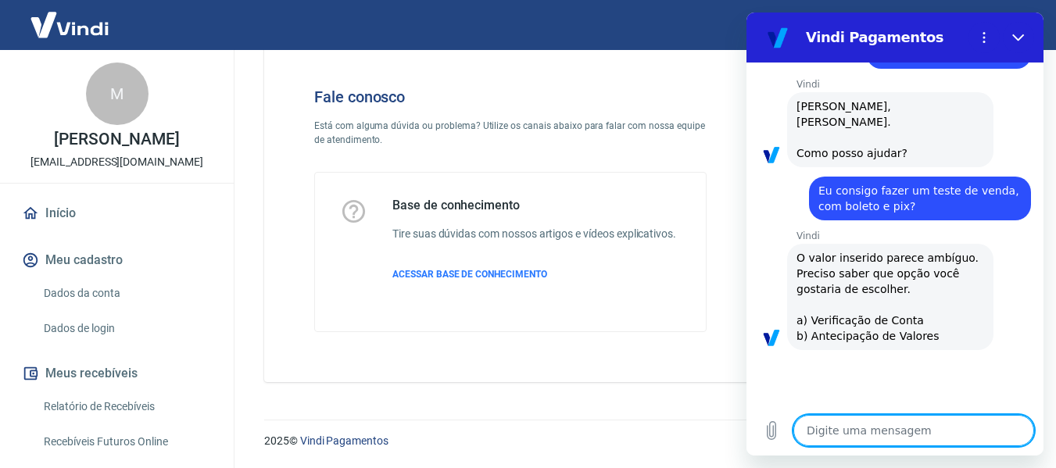
type textarea "x"
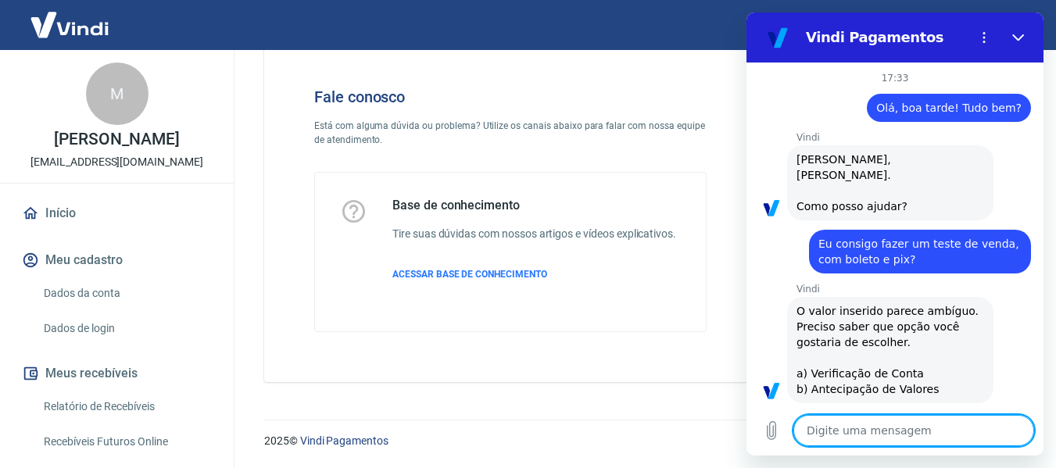
scroll to position [183, 0]
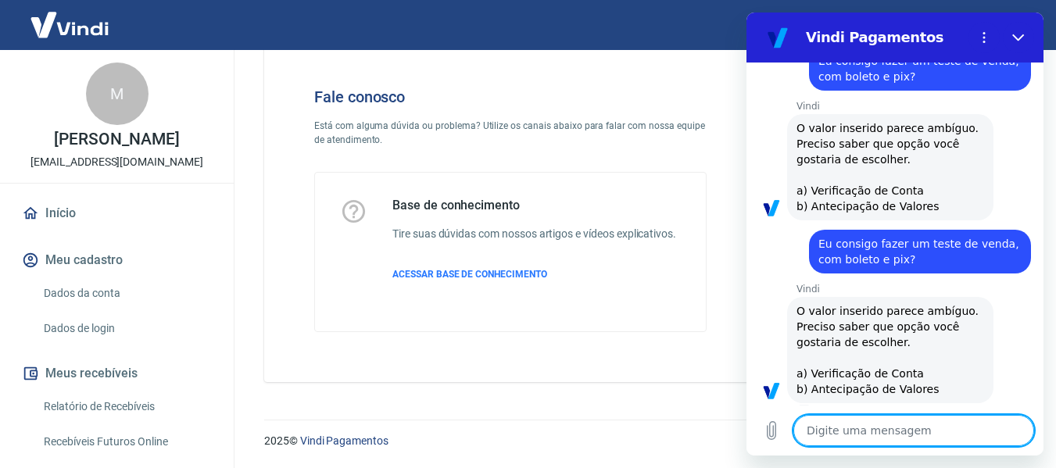
click at [859, 426] on textarea at bounding box center [914, 430] width 241 height 31
type textarea "a"
type textarea "x"
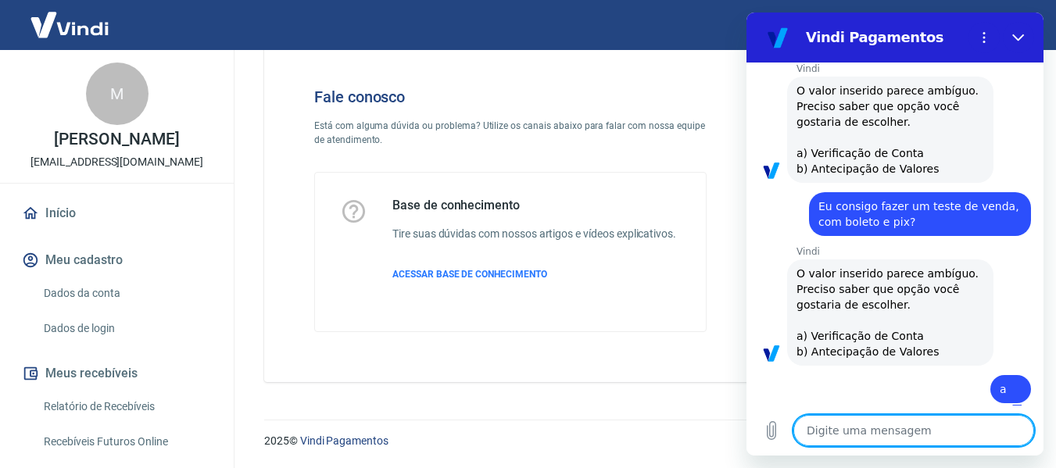
type textarea "x"
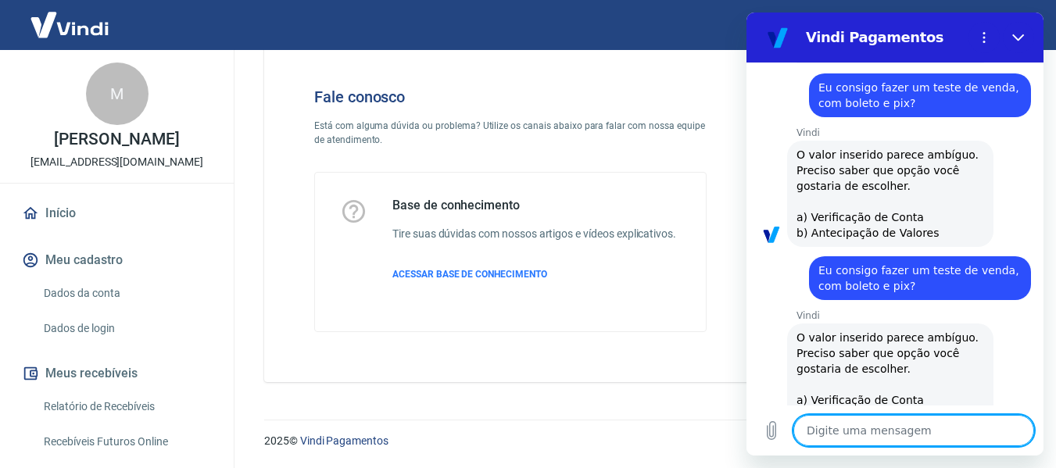
scroll to position [0, 0]
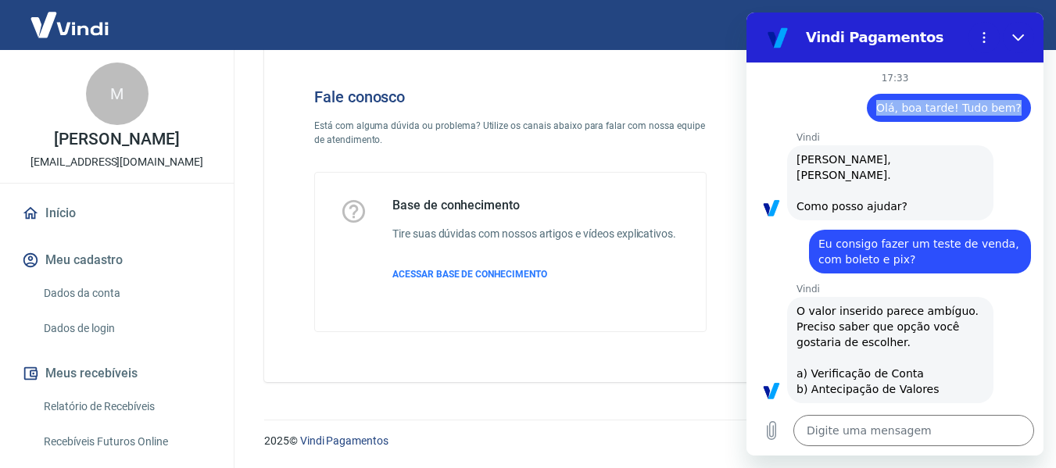
drag, startPoint x: 880, startPoint y: 104, endPoint x: 1028, endPoint y: 114, distance: 148.9
click at [1028, 114] on div "17:33 diz: Olá, boa tarde! Tudo bem? Enviado · 17:33 Vindi Vindi diz: Olá, MARC…" at bounding box center [895, 234] width 297 height 343
copy span "Olá, boa tarde! Tudo bem?"
click at [854, 429] on textarea at bounding box center [914, 430] width 241 height 31
paste textarea "Olá, boa tarde! Tudo bem?"
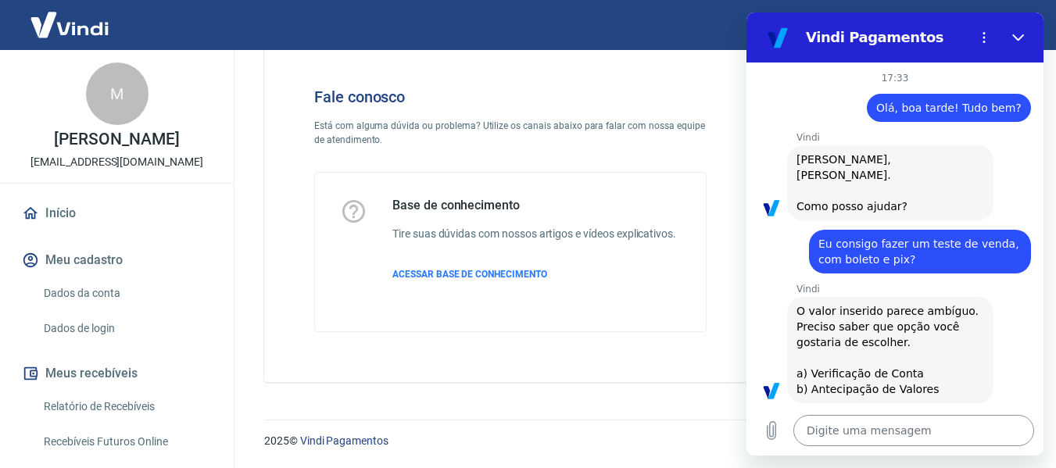
type textarea "Olá, boa tarde! Tudo bem?"
type textarea "x"
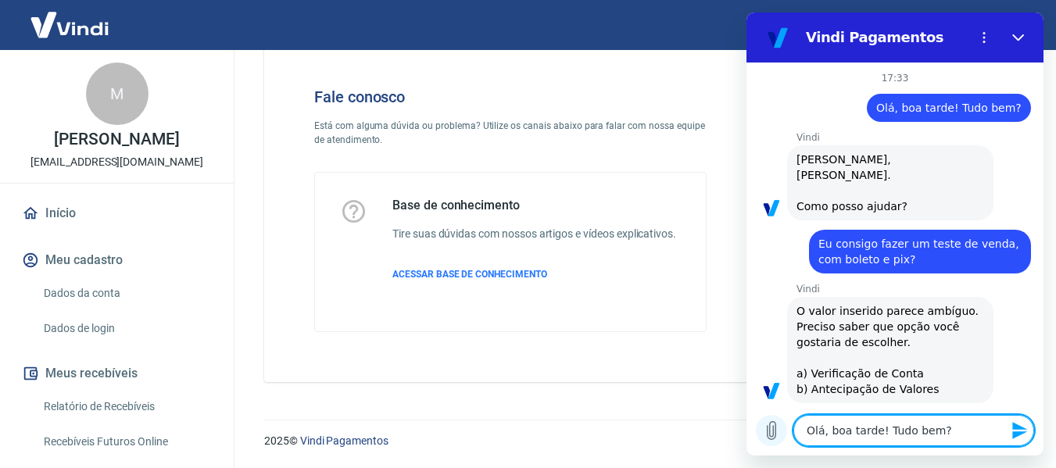
drag, startPoint x: 941, startPoint y: 435, endPoint x: 784, endPoint y: 432, distance: 158.0
click at [784, 433] on div "Digite uma mensagem Olá, boa tarde! Tudo bem? x" at bounding box center [895, 431] width 297 height 50
type textarea "f"
type textarea "x"
type textarea "fa"
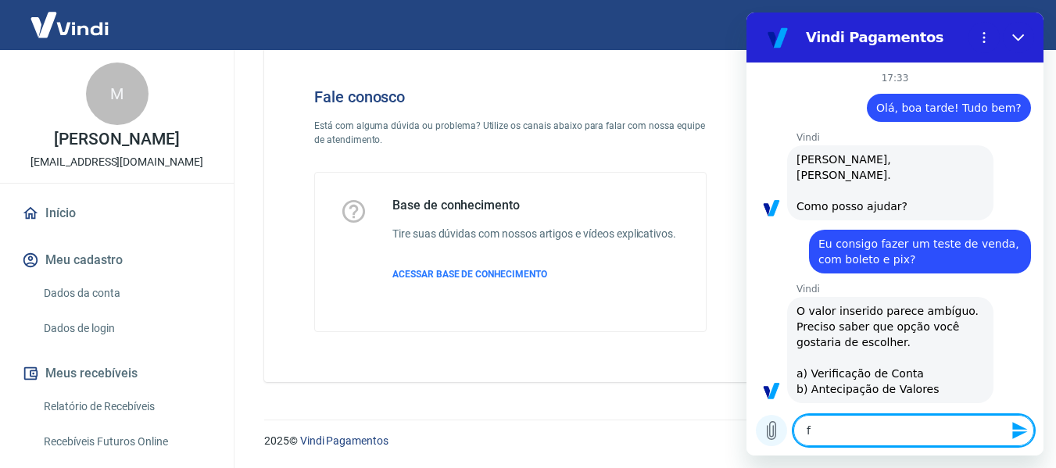
type textarea "x"
type textarea "fal"
type textarea "x"
type textarea "fala"
type textarea "x"
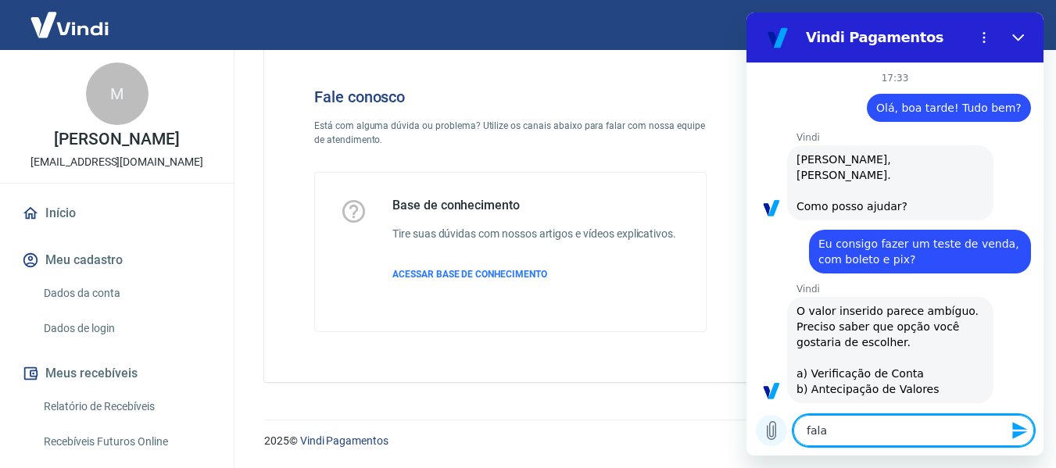
type textarea "falar"
type textarea "x"
type textarea "falar"
type textarea "x"
type textarea "falar c"
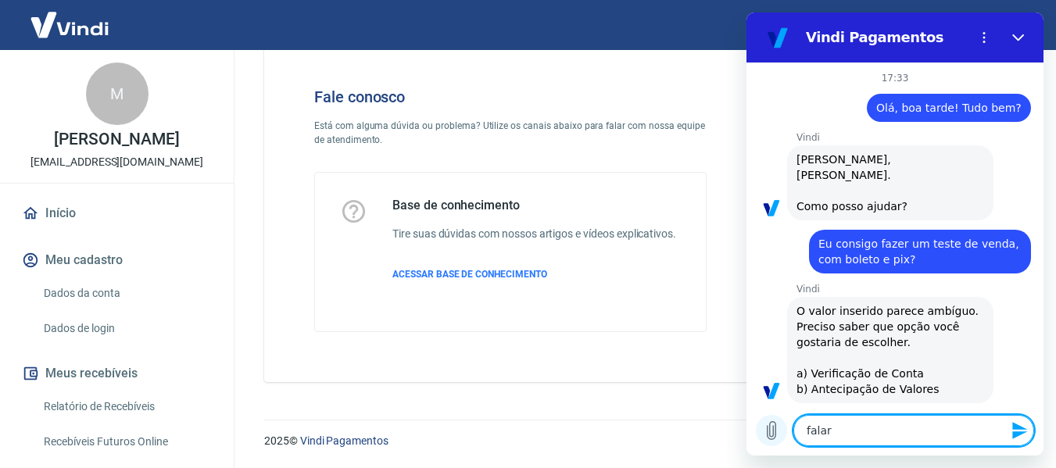
type textarea "x"
type textarea "falar co"
type textarea "x"
type textarea "falar com"
type textarea "x"
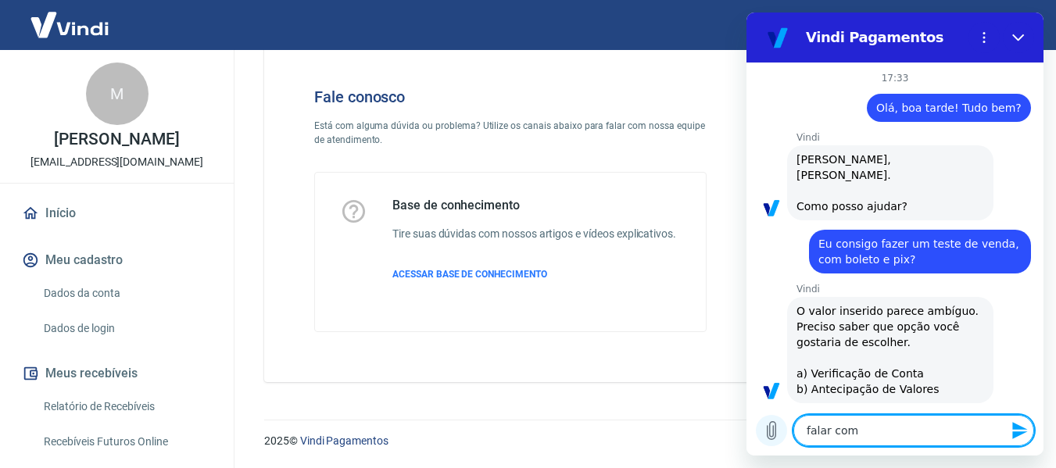
type textarea "falar com"
type textarea "x"
type textarea "falar com a"
type textarea "x"
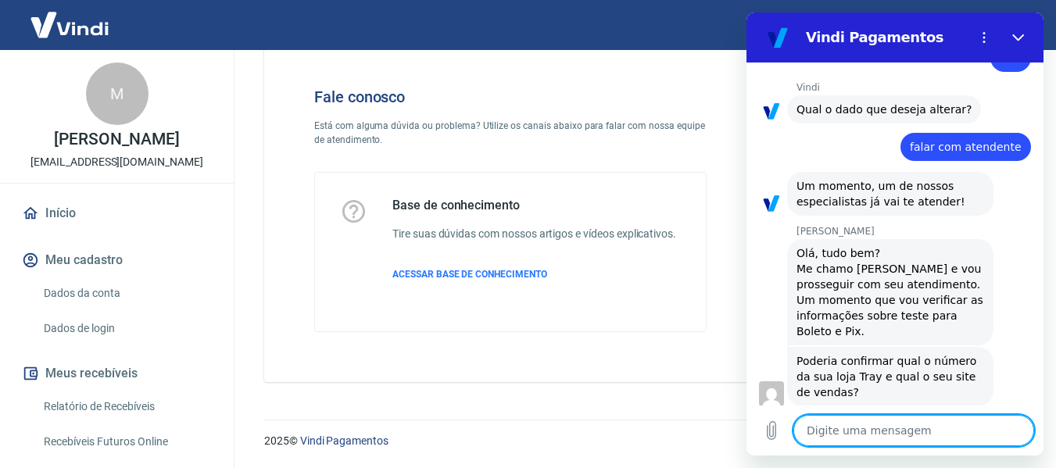
scroll to position [555, 0]
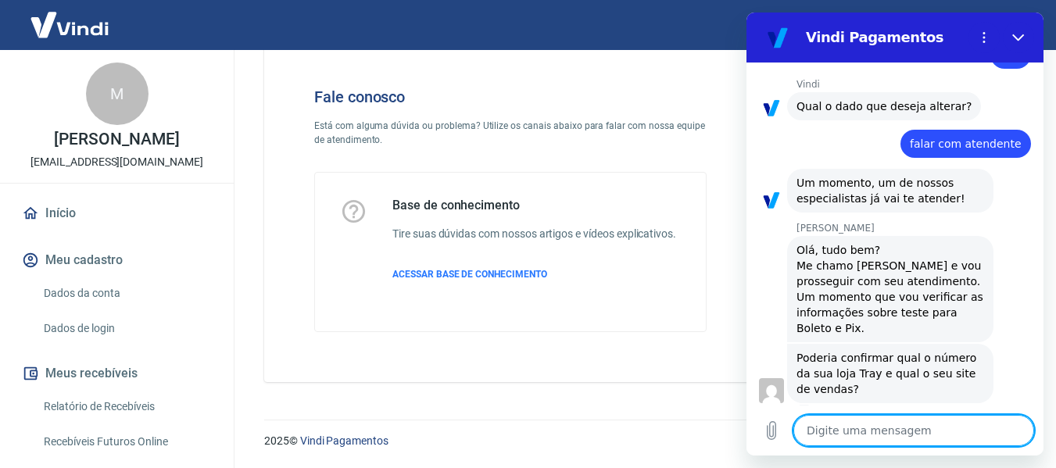
click at [836, 433] on textarea at bounding box center [914, 430] width 241 height 31
paste textarea "1356313"
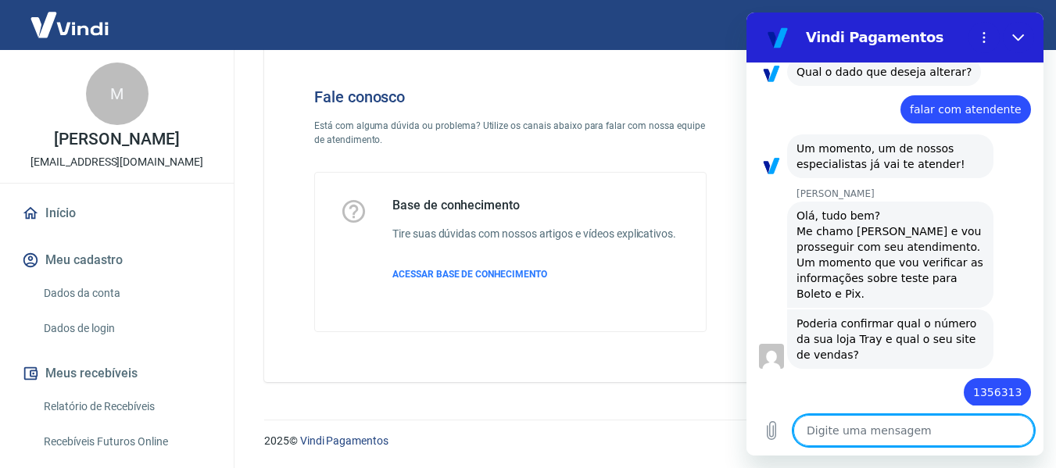
scroll to position [593, 0]
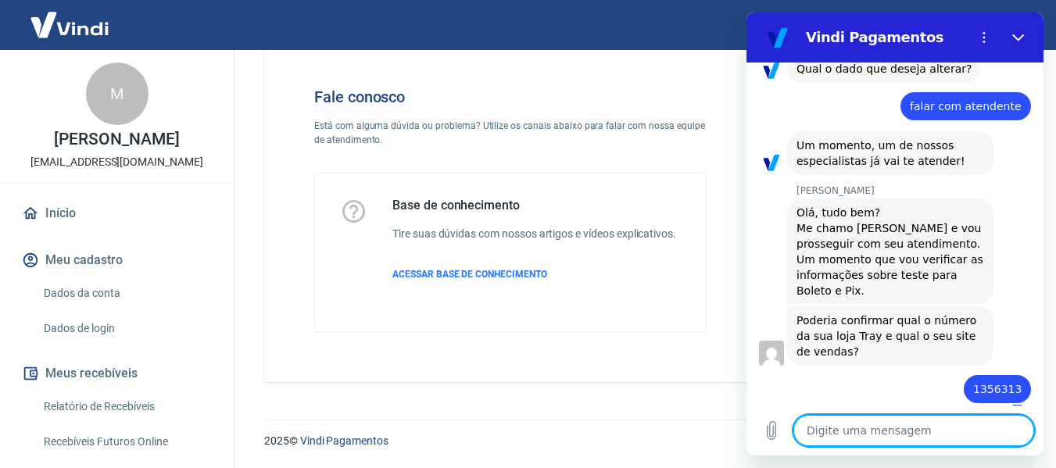
click at [905, 433] on textarea at bounding box center [914, 430] width 241 height 31
paste textarea "https://larre.commercesuite.com.br/loja/produto.php?loja=1356313&IdProd=71&iniS…"
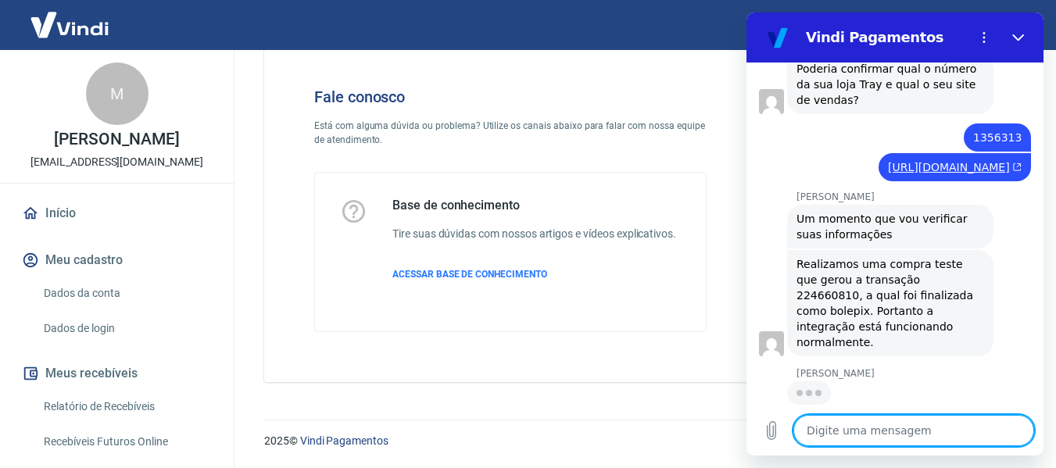
scroll to position [859, 0]
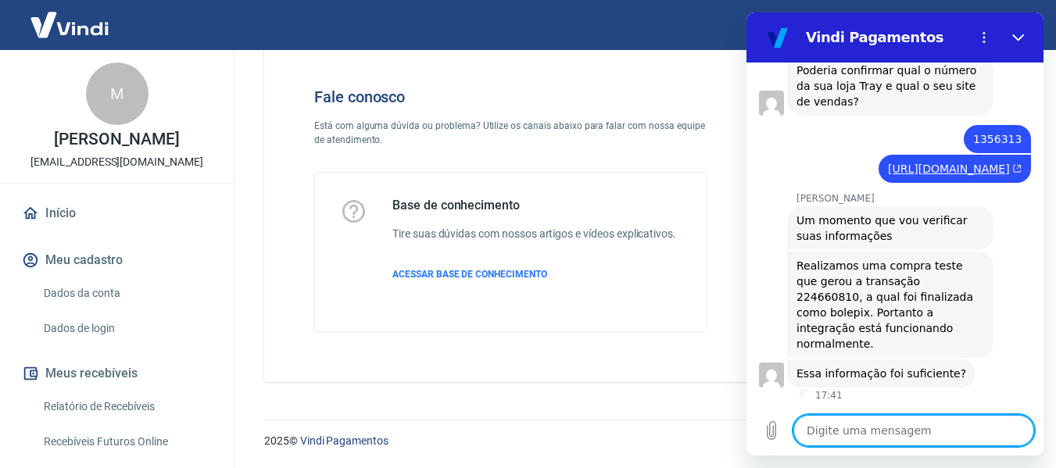
click at [829, 426] on textarea at bounding box center [914, 430] width 241 height 31
click at [847, 436] on textarea at bounding box center [914, 430] width 241 height 31
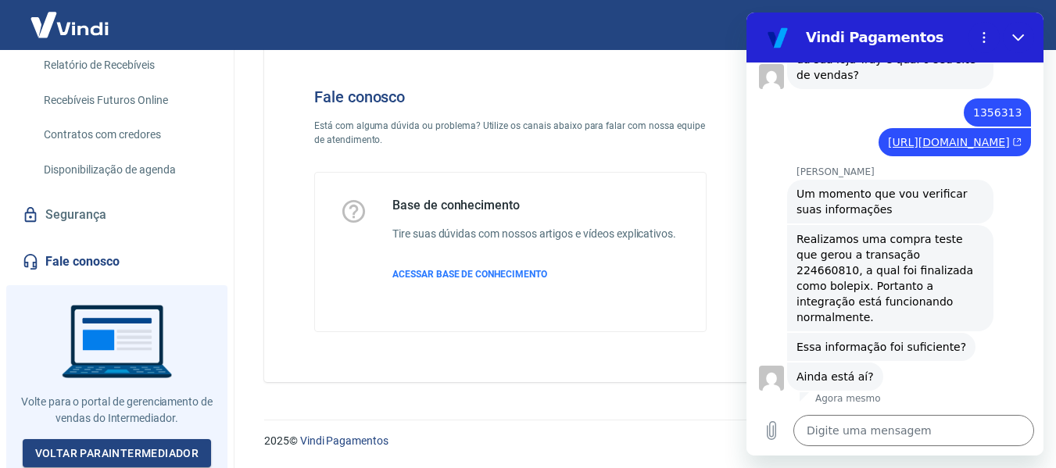
scroll to position [888, 0]
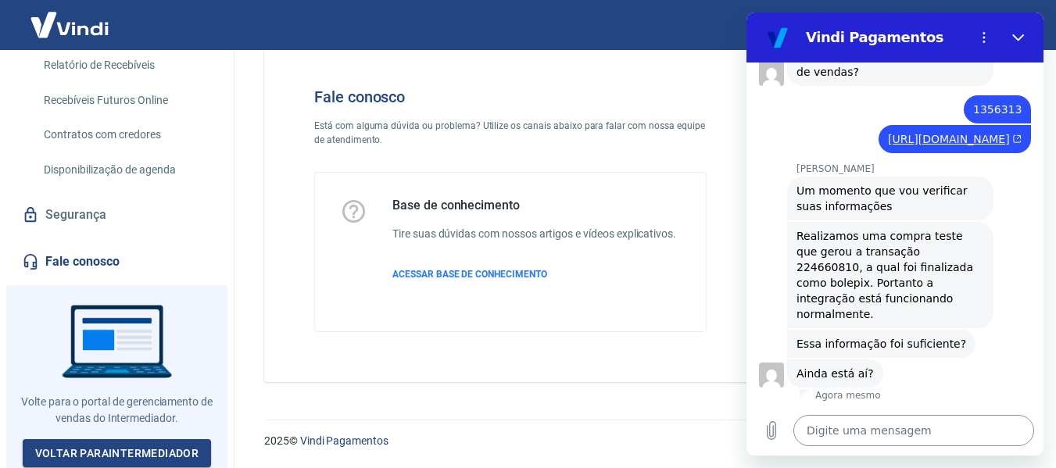
click at [840, 430] on textarea at bounding box center [914, 430] width 241 height 31
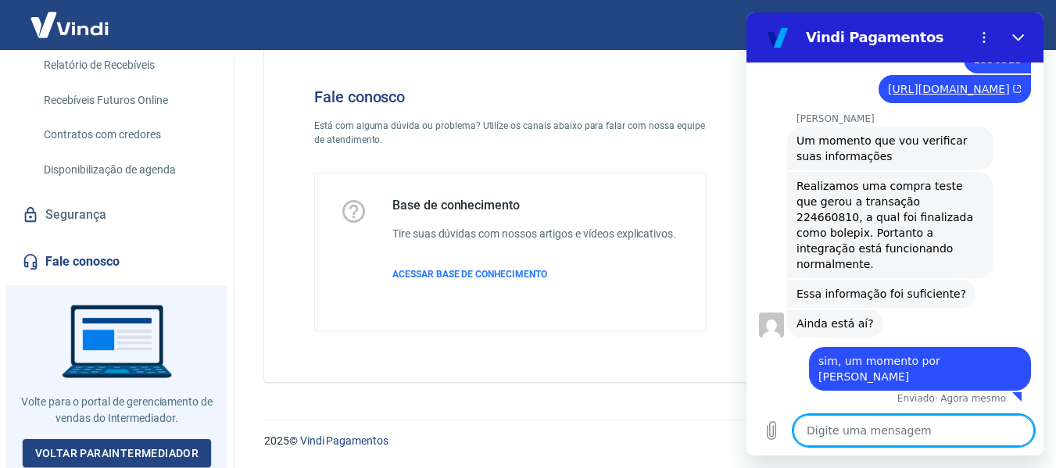
scroll to position [926, 0]
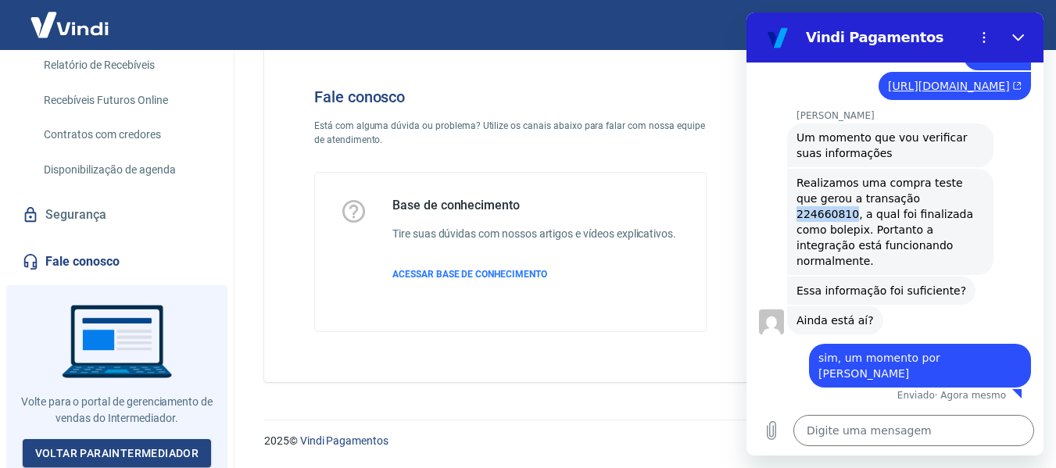
drag, startPoint x: 888, startPoint y: 232, endPoint x: 937, endPoint y: 235, distance: 48.5
click at [937, 235] on span "Realizamos uma compra teste que gerou a transação 224660810, a qual foi finaliz…" at bounding box center [887, 222] width 181 height 91
copy span "224660810"
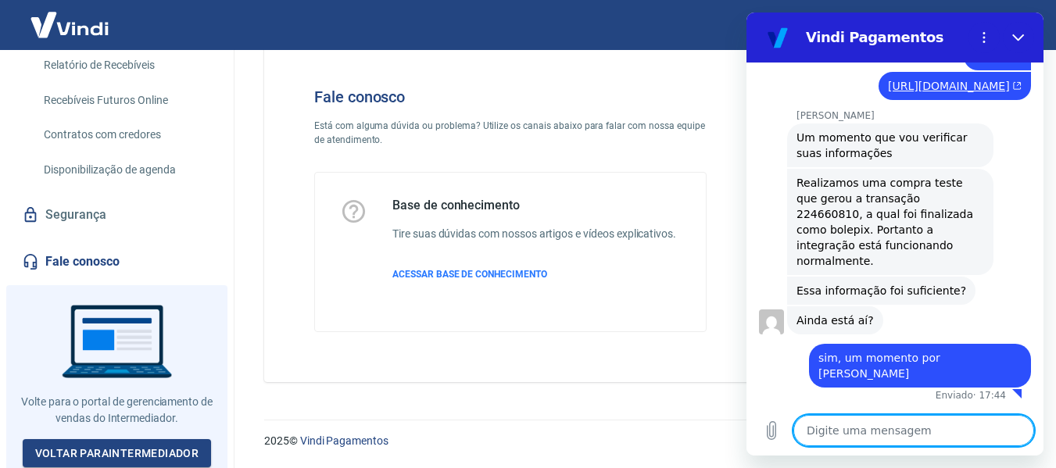
click at [819, 435] on textarea at bounding box center [914, 430] width 241 height 31
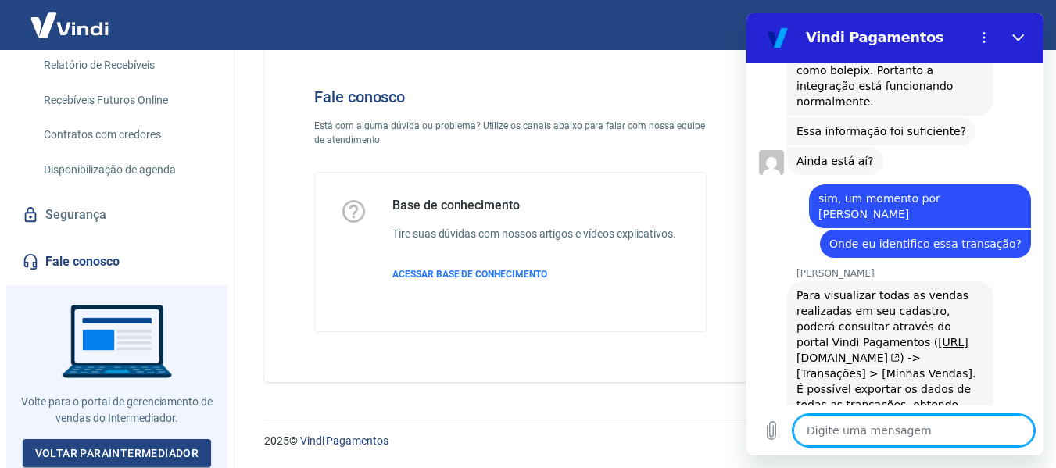
scroll to position [929, 0]
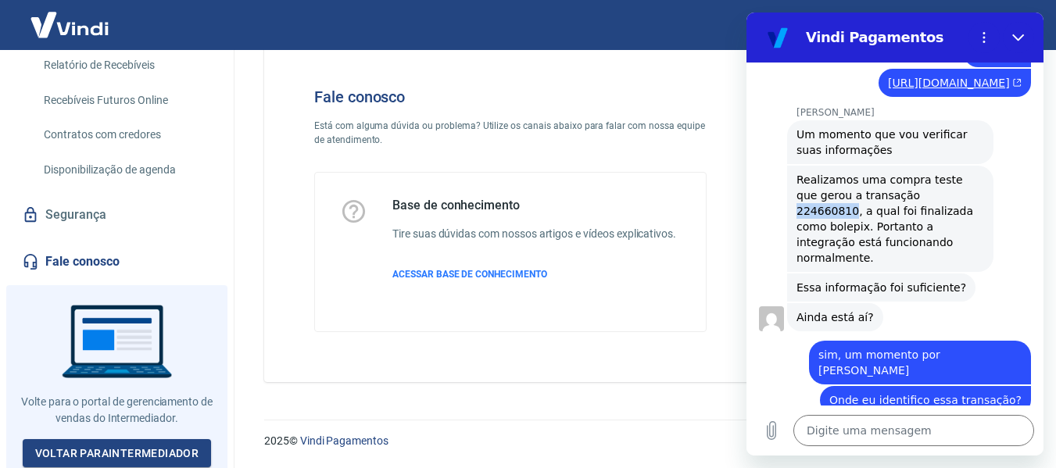
drag, startPoint x: 885, startPoint y: 228, endPoint x: 938, endPoint y: 228, distance: 52.4
click at [938, 228] on span "Realizamos uma compra teste que gerou a transação 224660810, a qual foi finaliz…" at bounding box center [887, 219] width 181 height 91
copy span "224660810"
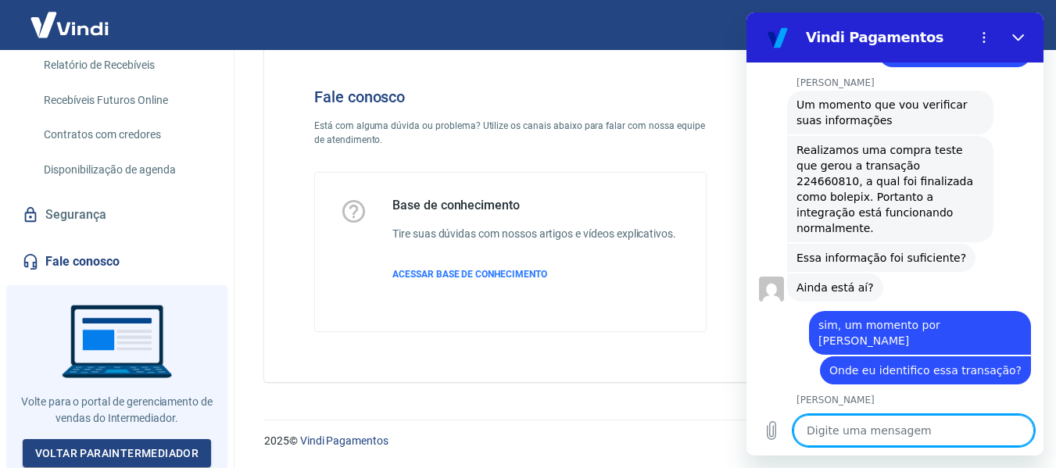
scroll to position [1193, 0]
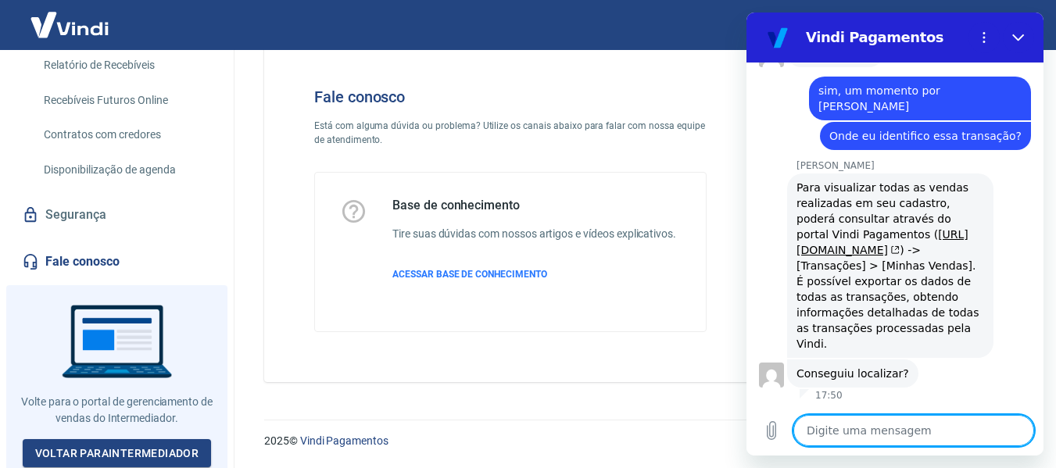
click at [840, 436] on textarea at bounding box center [914, 430] width 241 height 31
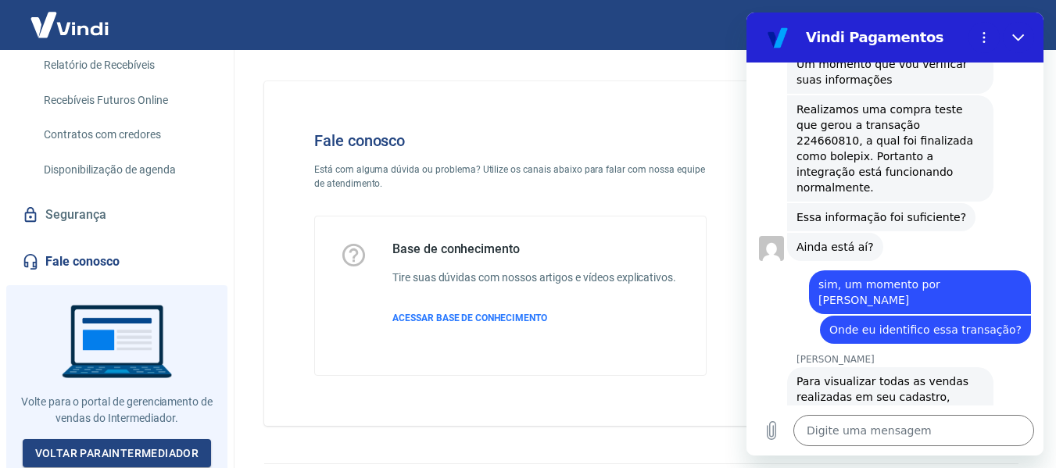
scroll to position [921, 0]
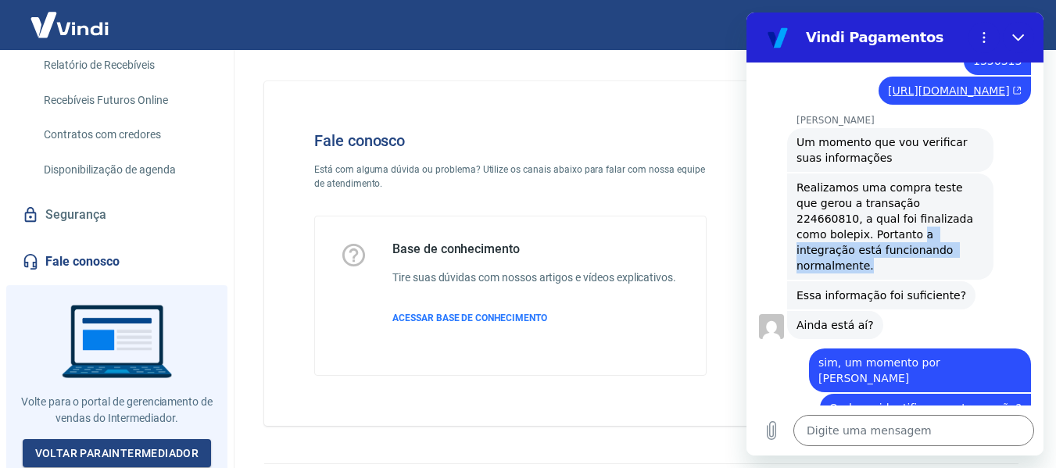
drag, startPoint x: 843, startPoint y: 270, endPoint x: 927, endPoint y: 281, distance: 85.2
click at [927, 272] on span "Realizamos uma compra teste que gerou a transação 224660810, a qual foi finaliz…" at bounding box center [887, 226] width 181 height 91
copy span "a integração está funcionando normalmente."
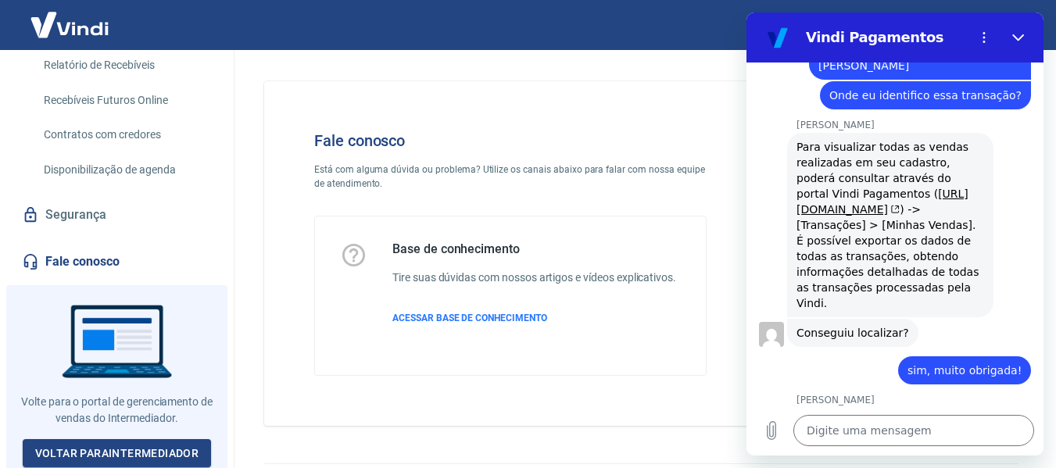
scroll to position [1282, 0]
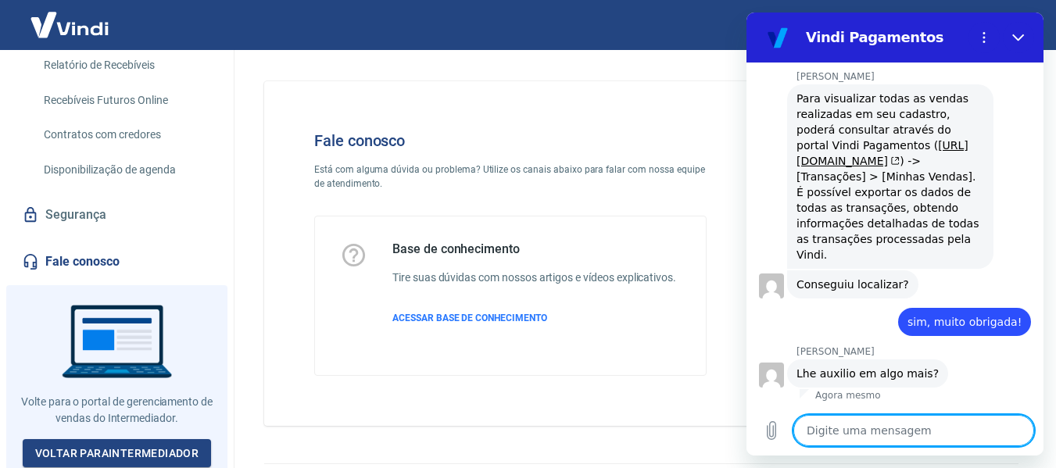
click at [831, 433] on textarea at bounding box center [914, 430] width 241 height 31
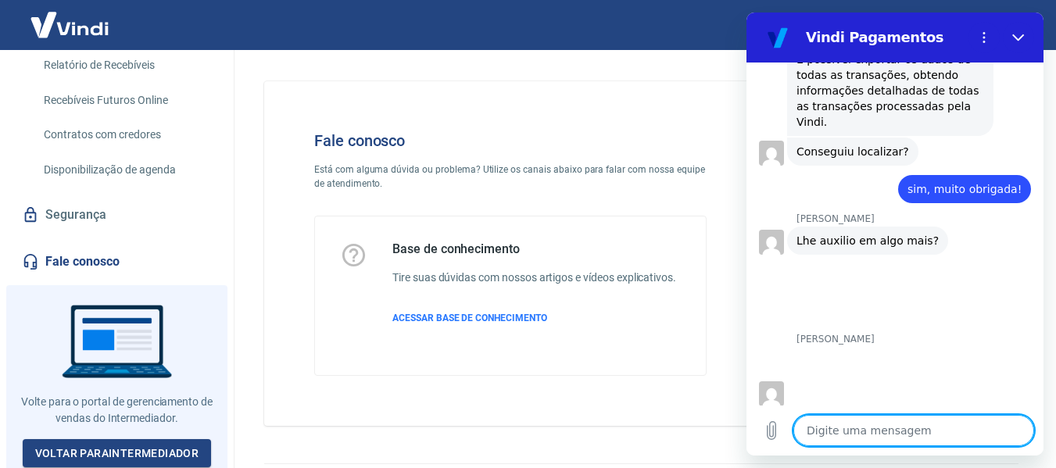
scroll to position [1418, 0]
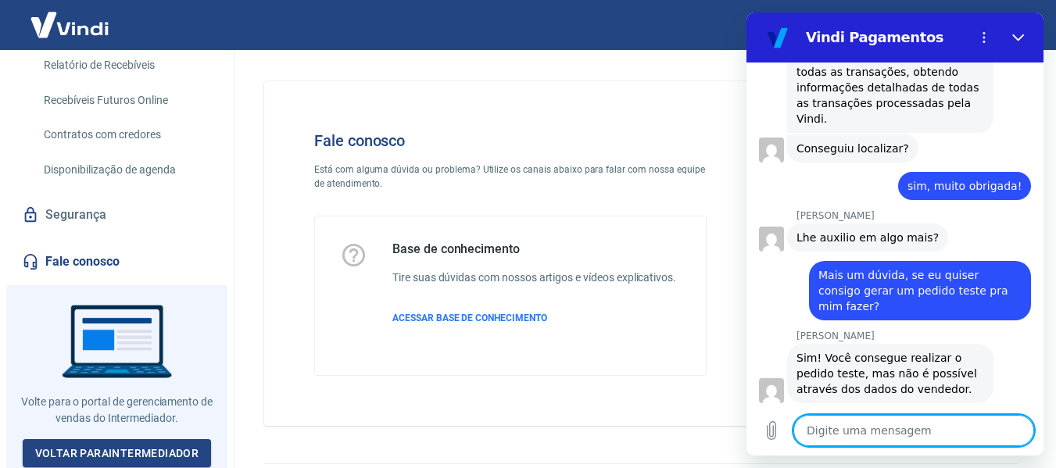
click at [866, 426] on textarea at bounding box center [914, 430] width 241 height 31
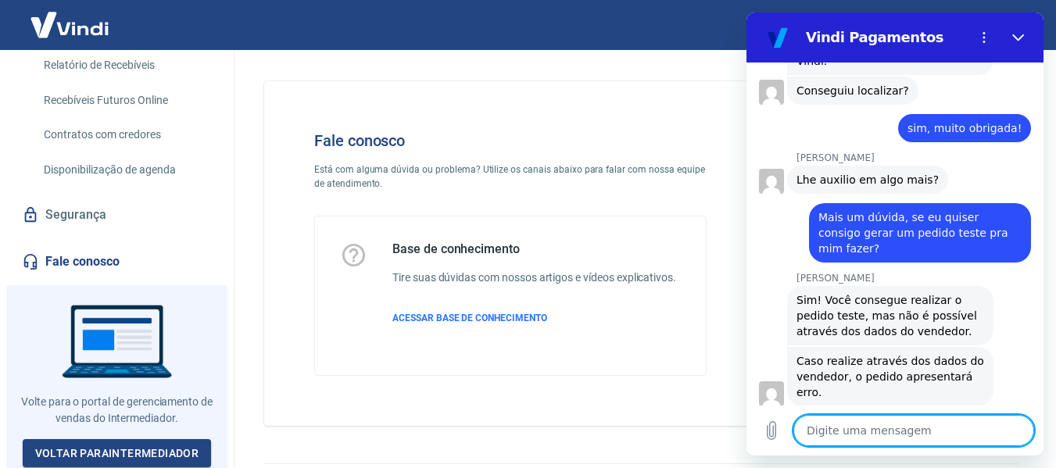
scroll to position [1479, 0]
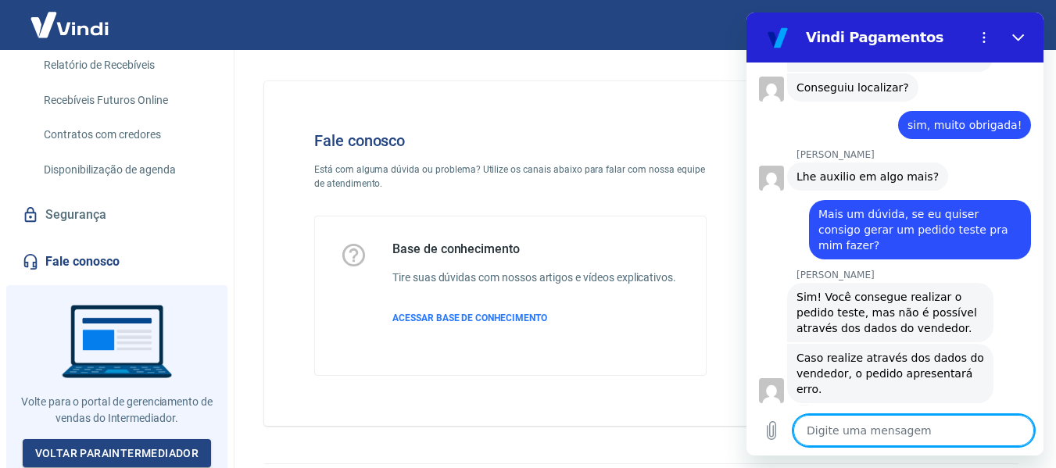
click at [859, 428] on textarea at bounding box center [914, 430] width 241 height 31
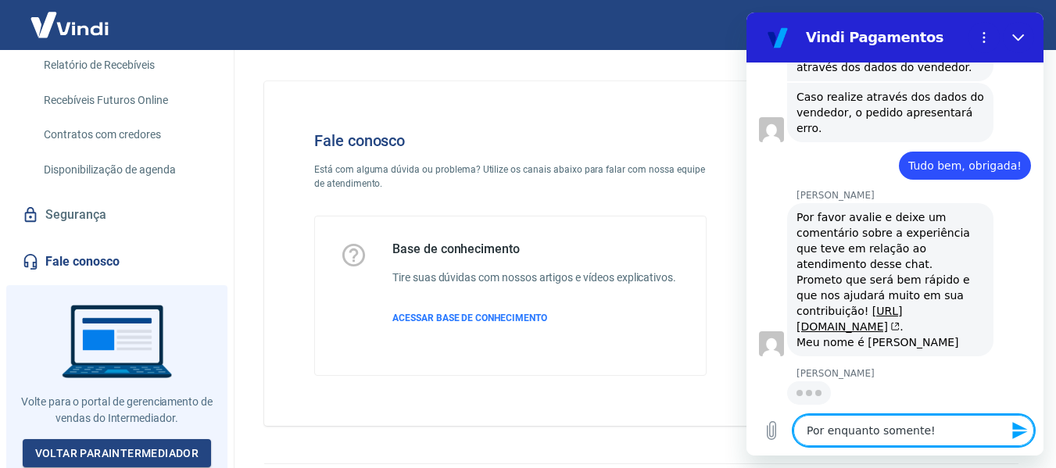
scroll to position [1739, 0]
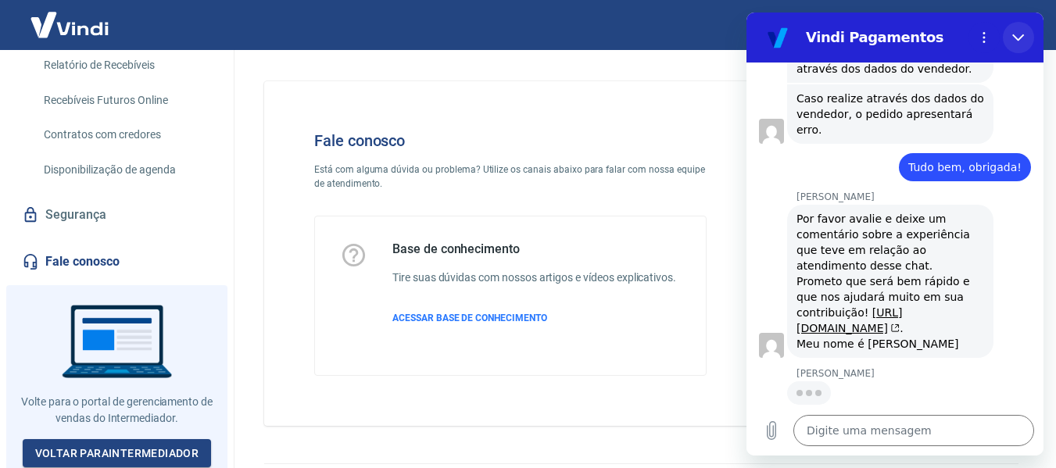
click at [1021, 39] on icon "Fechar" at bounding box center [1019, 37] width 13 height 13
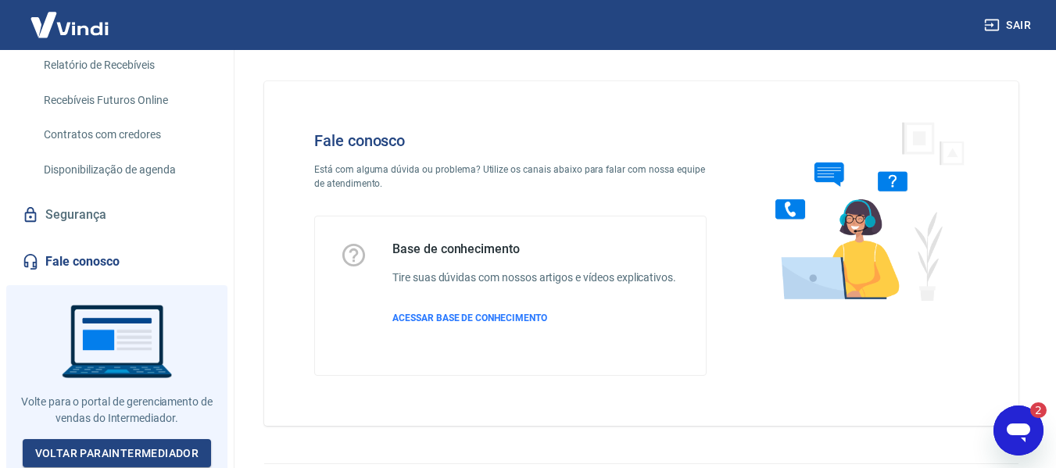
scroll to position [0, 0]
